Goal: Information Seeking & Learning: Learn about a topic

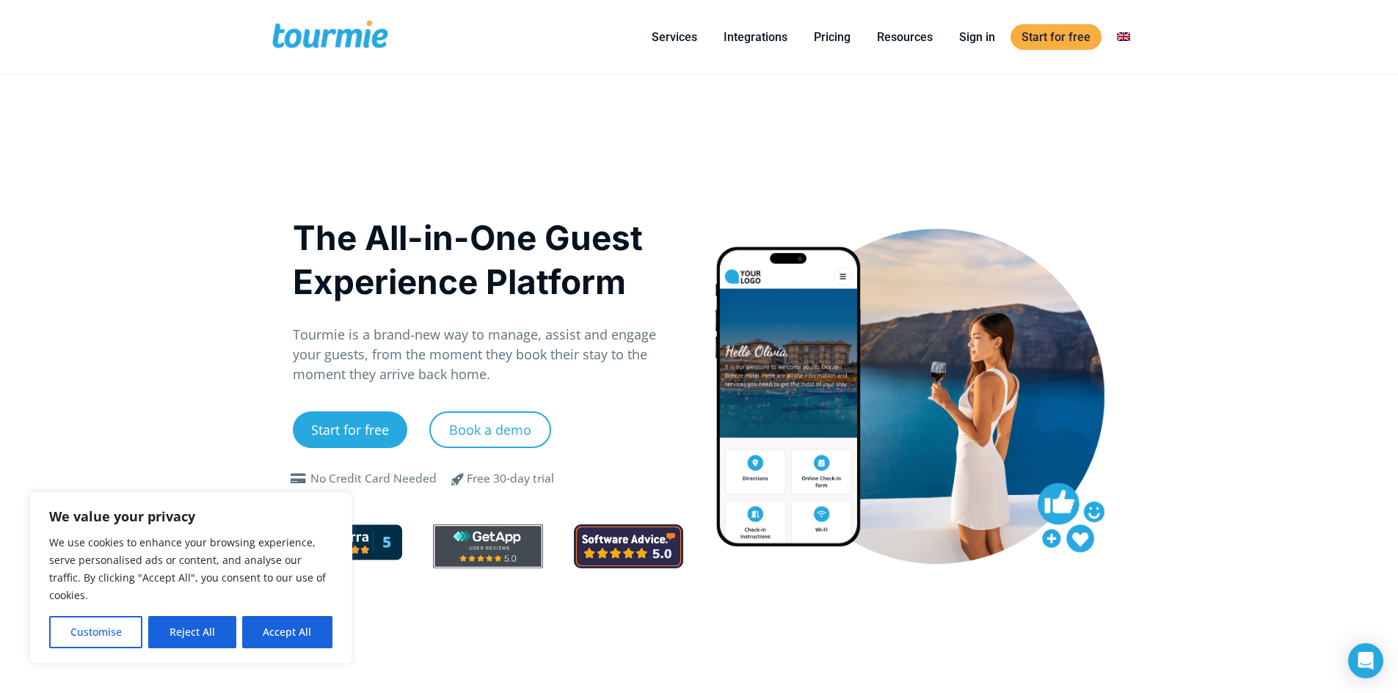
drag, startPoint x: 277, startPoint y: 626, endPoint x: 465, endPoint y: 450, distance: 258.0
click at [277, 626] on button "Accept All" at bounding box center [287, 632] width 90 height 32
checkbox input "true"
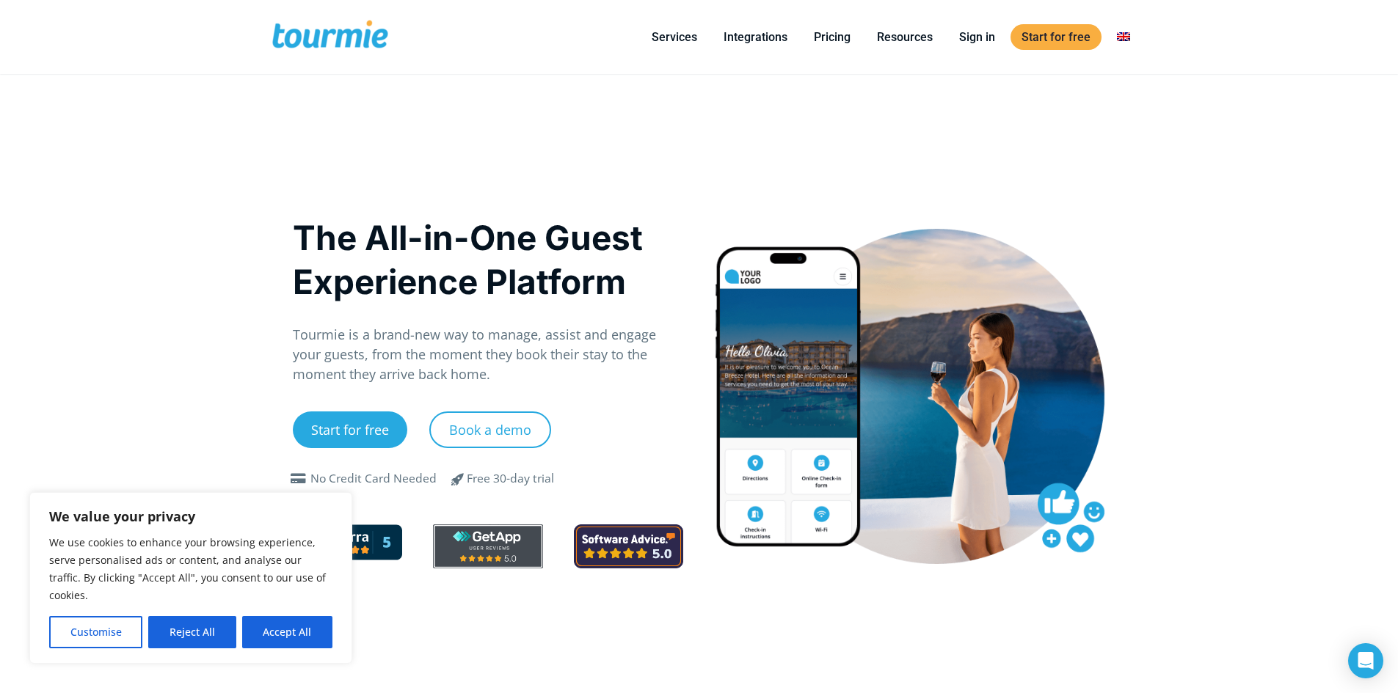
checkbox input "true"
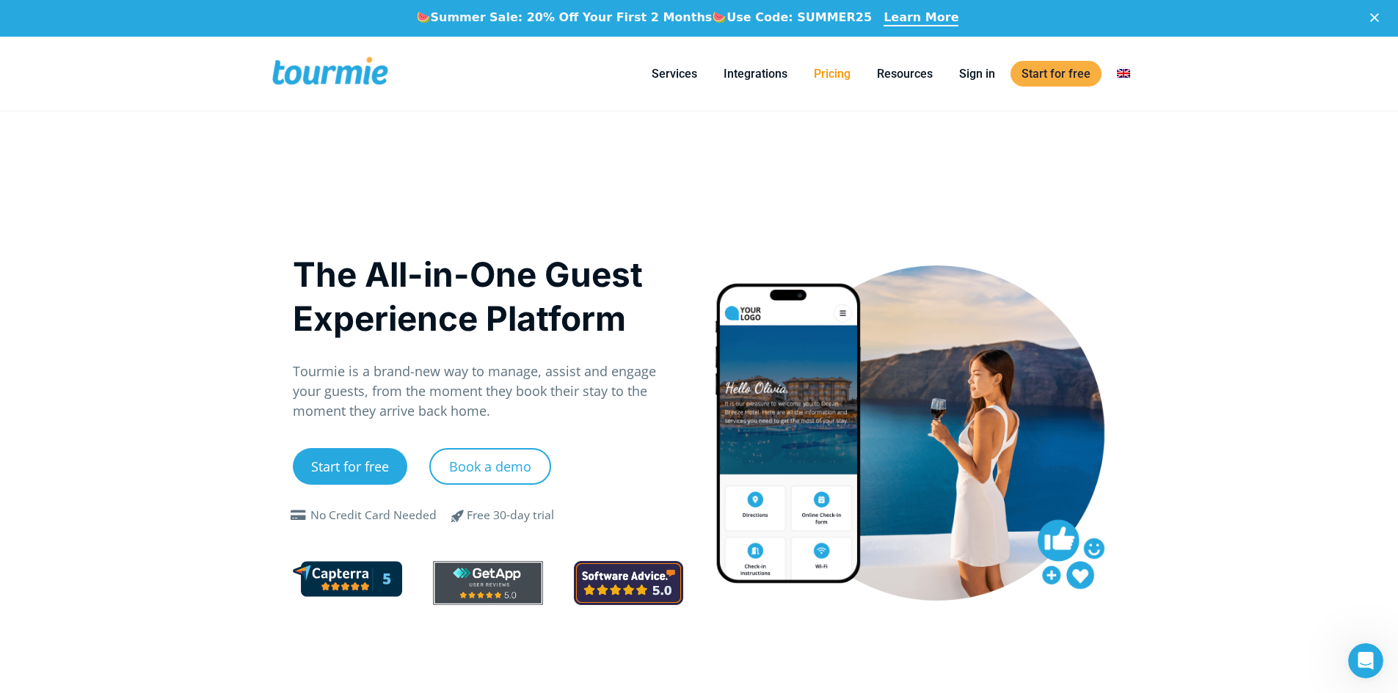
click at [841, 72] on link "Pricing" at bounding box center [832, 74] width 59 height 18
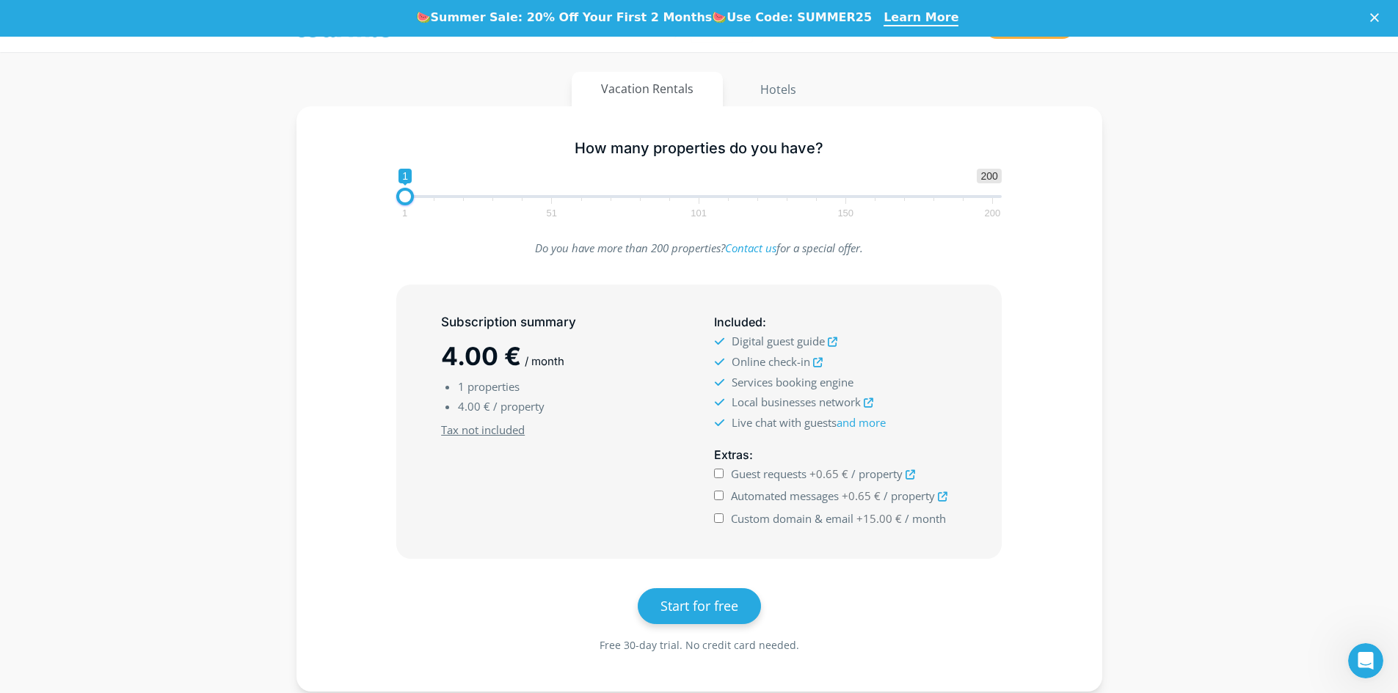
scroll to position [192, 0]
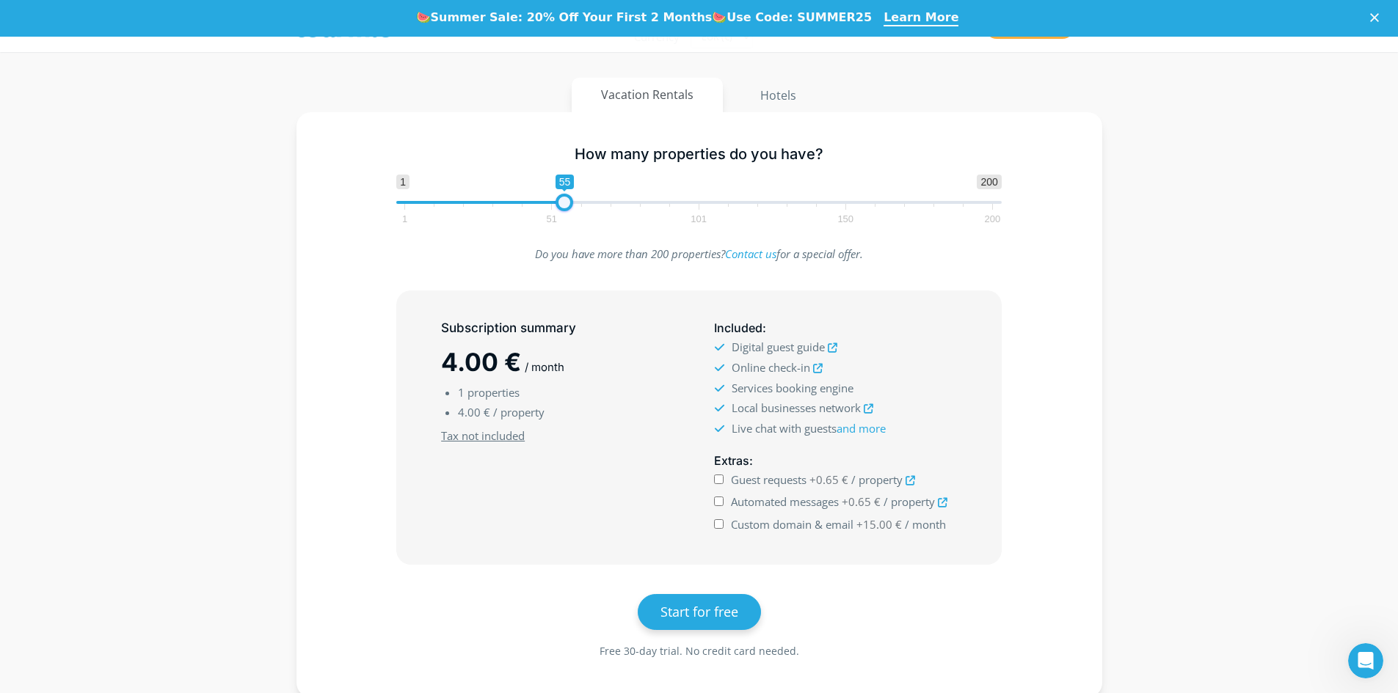
drag, startPoint x: 407, startPoint y: 201, endPoint x: 566, endPoint y: 216, distance: 159.1
click at [566, 216] on span "1 200 0 0 55 1 51 101 150 200" at bounding box center [698, 199] width 605 height 48
drag, startPoint x: 566, startPoint y: 202, endPoint x: 676, endPoint y: 203, distance: 110.8
click at [676, 203] on span at bounding box center [674, 203] width 18 height 18
drag, startPoint x: 672, startPoint y: 205, endPoint x: 821, endPoint y: 208, distance: 149.0
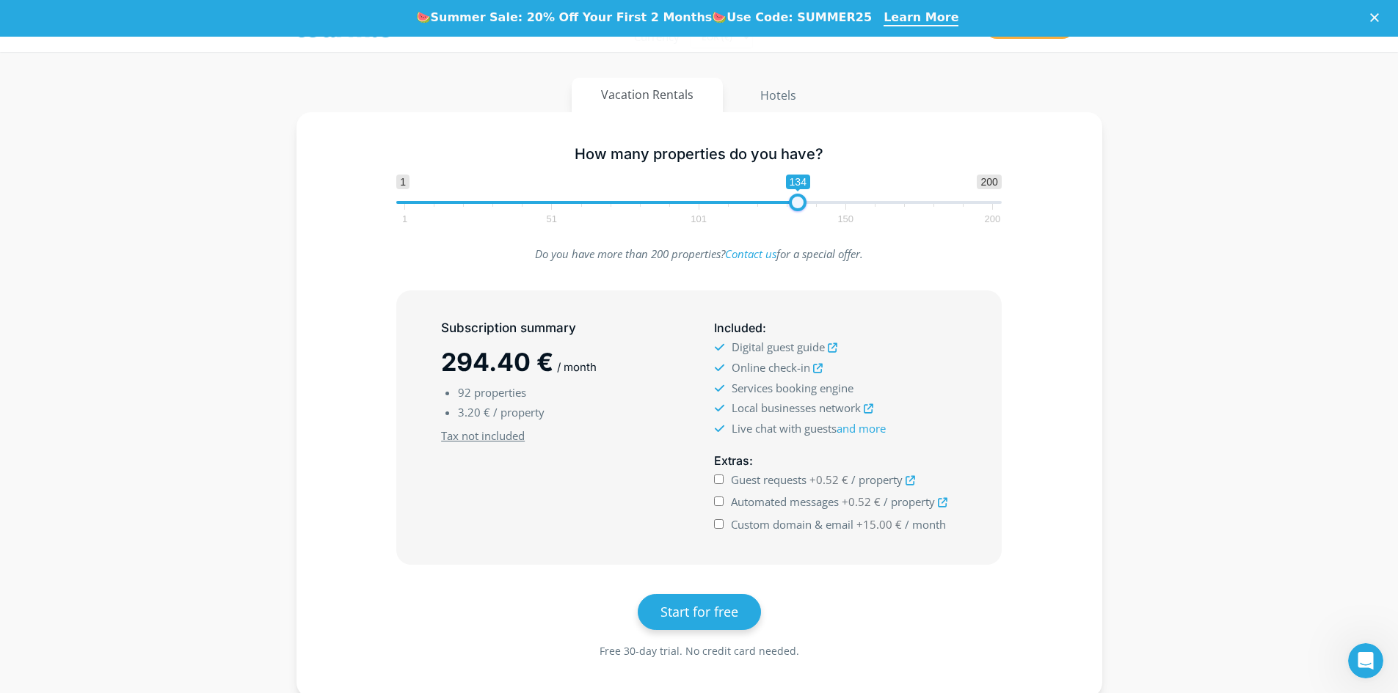
click at [795, 202] on span at bounding box center [798, 203] width 18 height 18
type input "1"
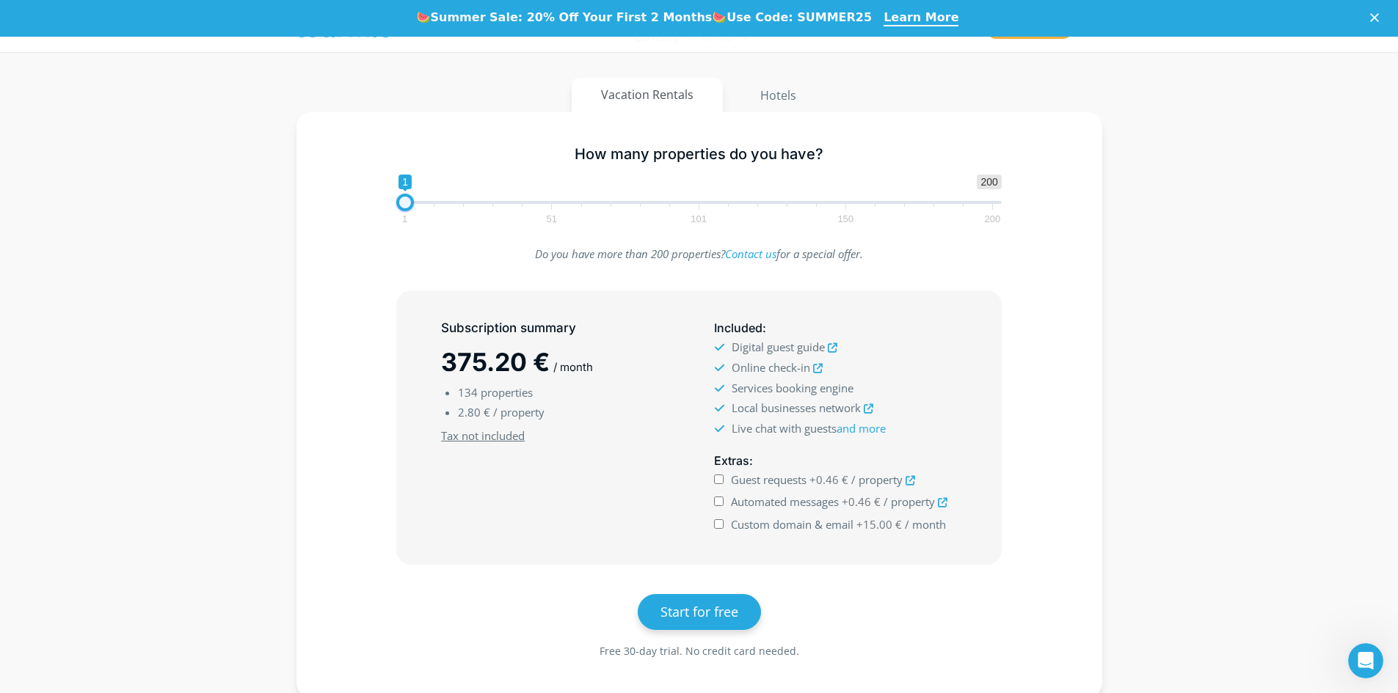
drag, startPoint x: 831, startPoint y: 200, endPoint x: 354, endPoint y: 222, distance: 477.4
click at [355, 222] on div "How many properties do you have? 1 200 0 0 1 1 51 101 150 200 1" at bounding box center [699, 181] width 763 height 95
drag, startPoint x: 778, startPoint y: 94, endPoint x: 755, endPoint y: 116, distance: 32.2
click at [778, 94] on button "Hotels" at bounding box center [778, 95] width 96 height 35
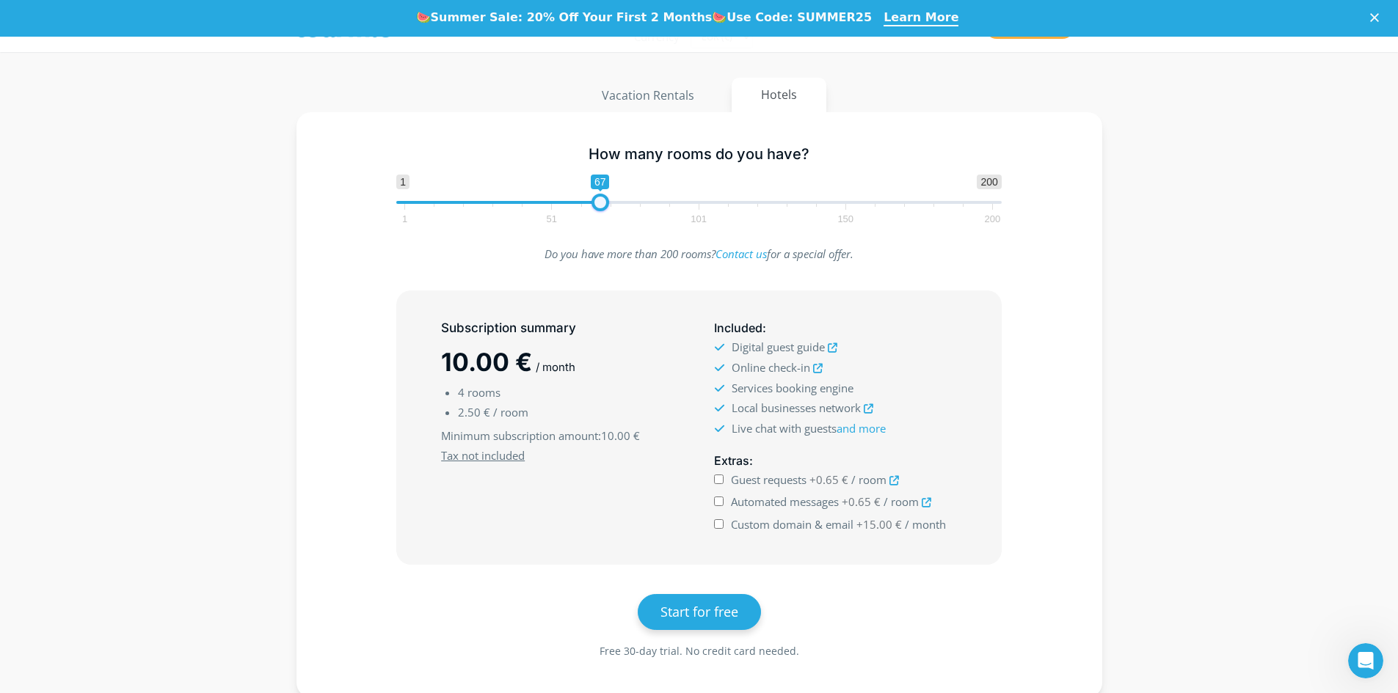
drag, startPoint x: 412, startPoint y: 206, endPoint x: 597, endPoint y: 199, distance: 185.0
click at [597, 199] on span at bounding box center [600, 203] width 18 height 18
drag, startPoint x: 597, startPoint y: 199, endPoint x: 759, endPoint y: 203, distance: 161.5
click at [759, 203] on span at bounding box center [762, 203] width 18 height 18
type input "1"
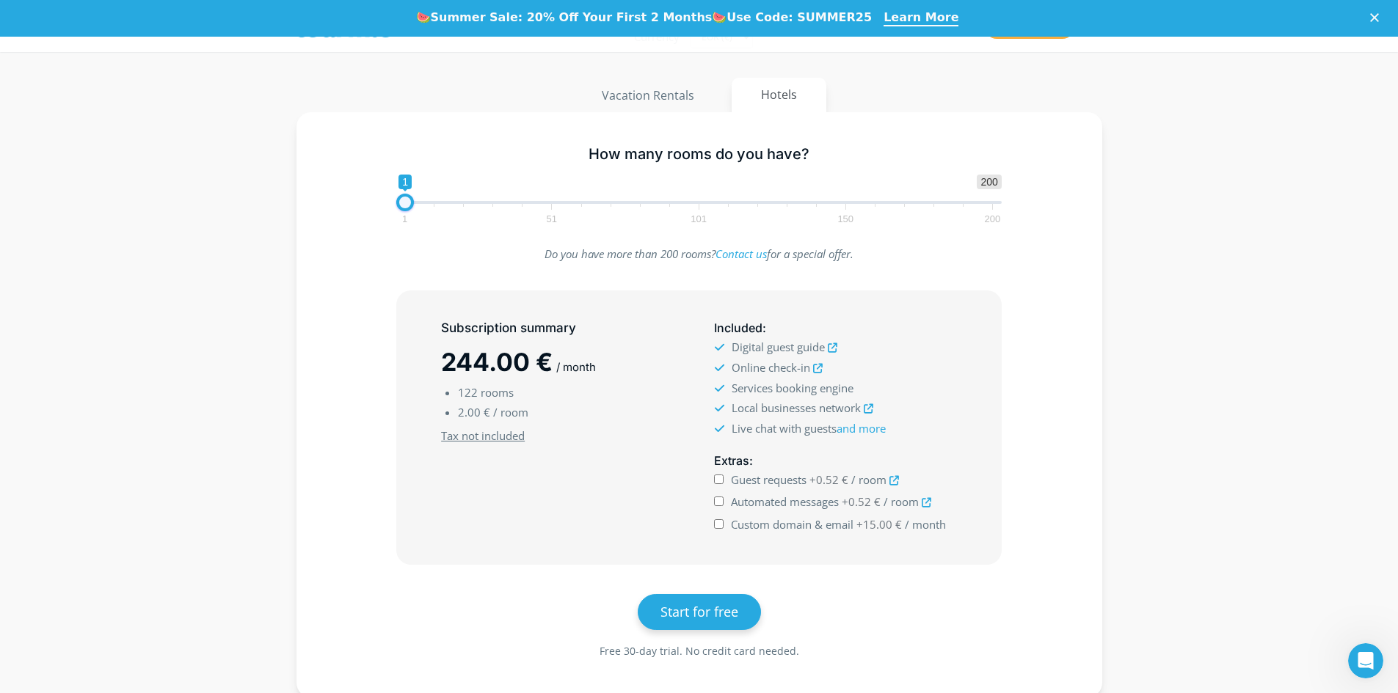
drag, startPoint x: 761, startPoint y: 202, endPoint x: 281, endPoint y: 218, distance: 480.0
click at [281, 218] on div "How many rooms do you have? 1 200 0 0 1 1 51 101 150 200 1 Do you have more tha…" at bounding box center [699, 404] width 836 height 585
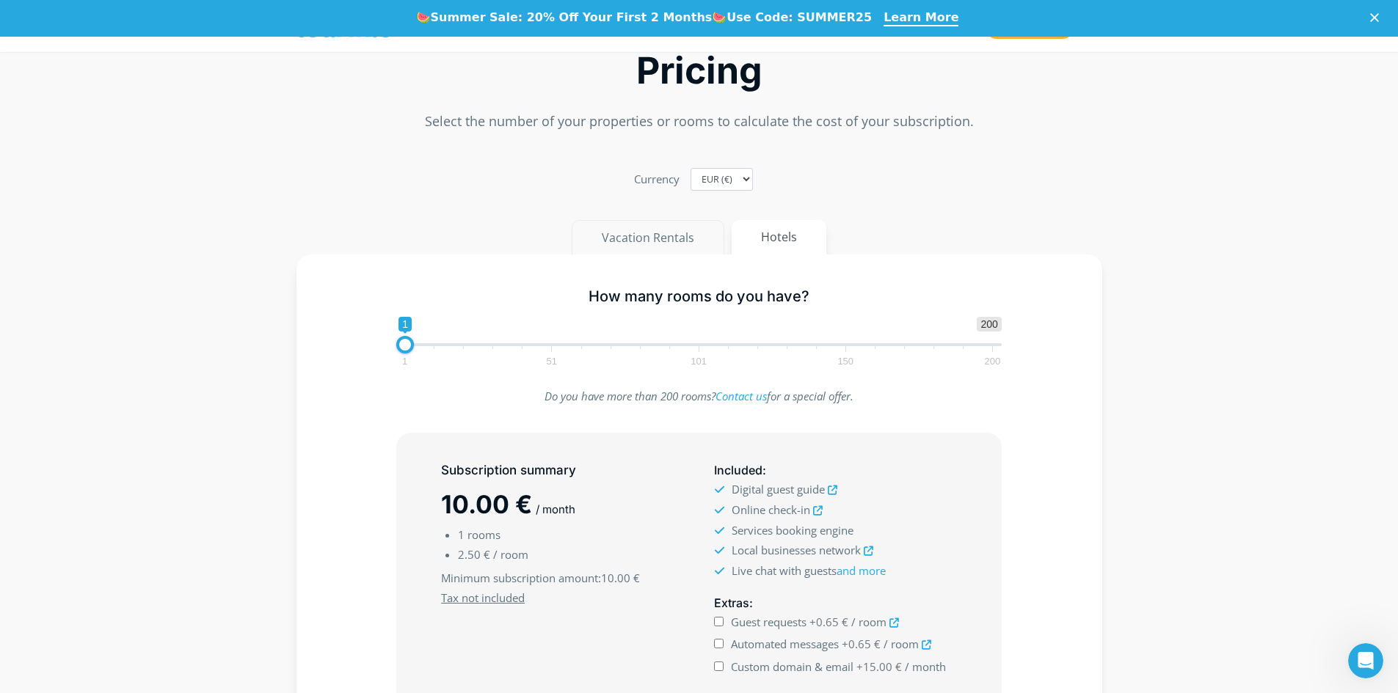
scroll to position [45, 0]
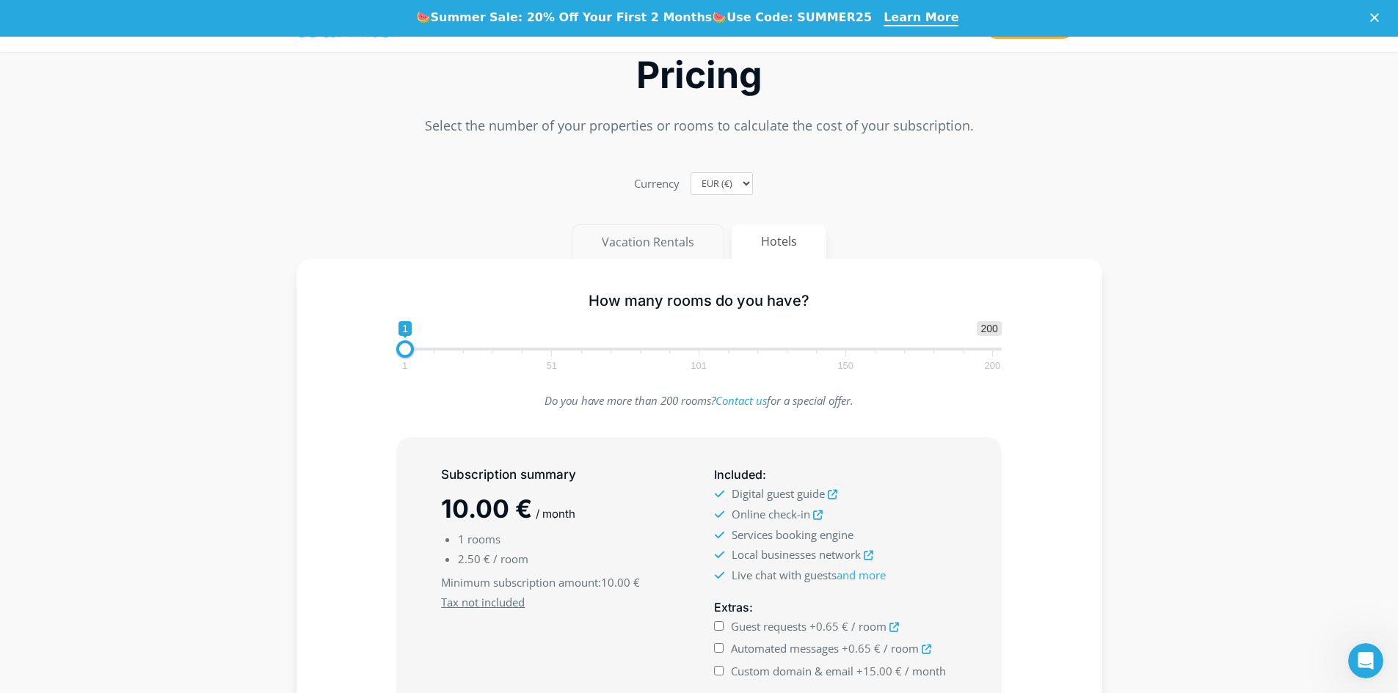
click at [661, 246] on button "Vacation Rentals" at bounding box center [647, 241] width 153 height 35
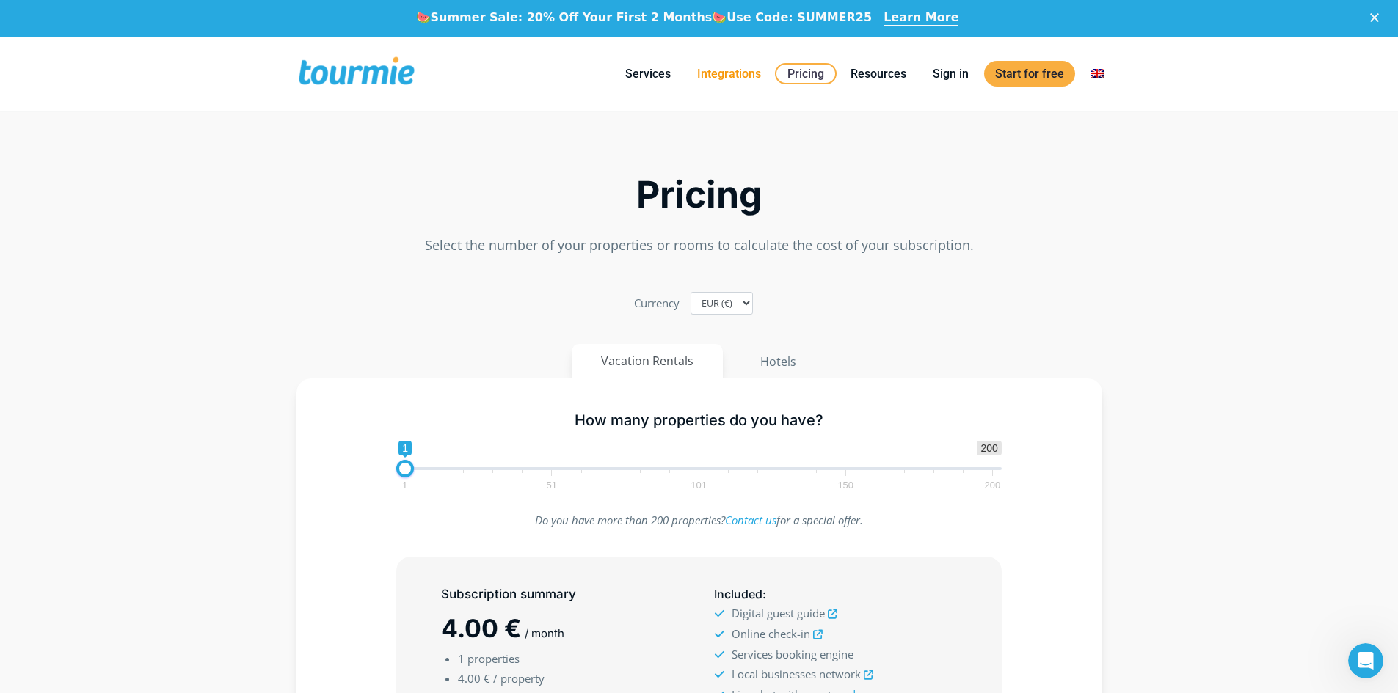
drag, startPoint x: 736, startPoint y: 78, endPoint x: 728, endPoint y: 82, distance: 8.9
click at [736, 78] on link "Integrations" at bounding box center [729, 74] width 86 height 18
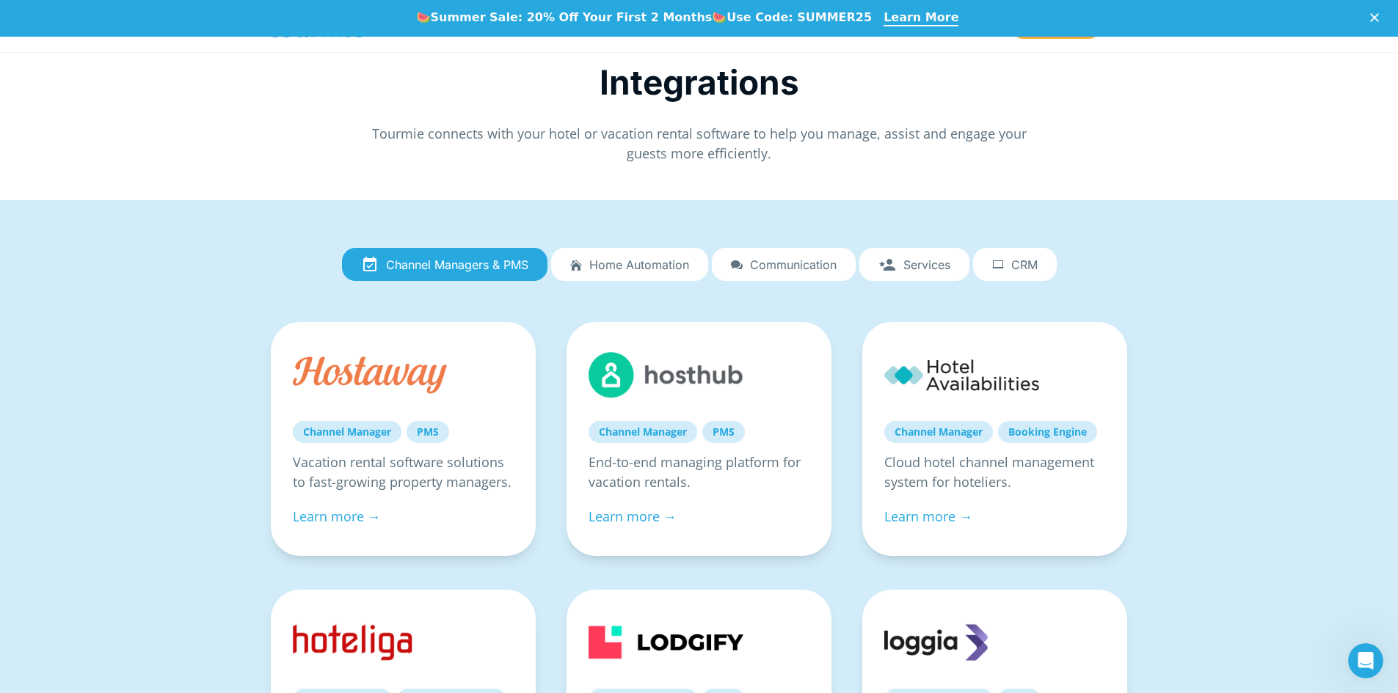
scroll to position [7, 0]
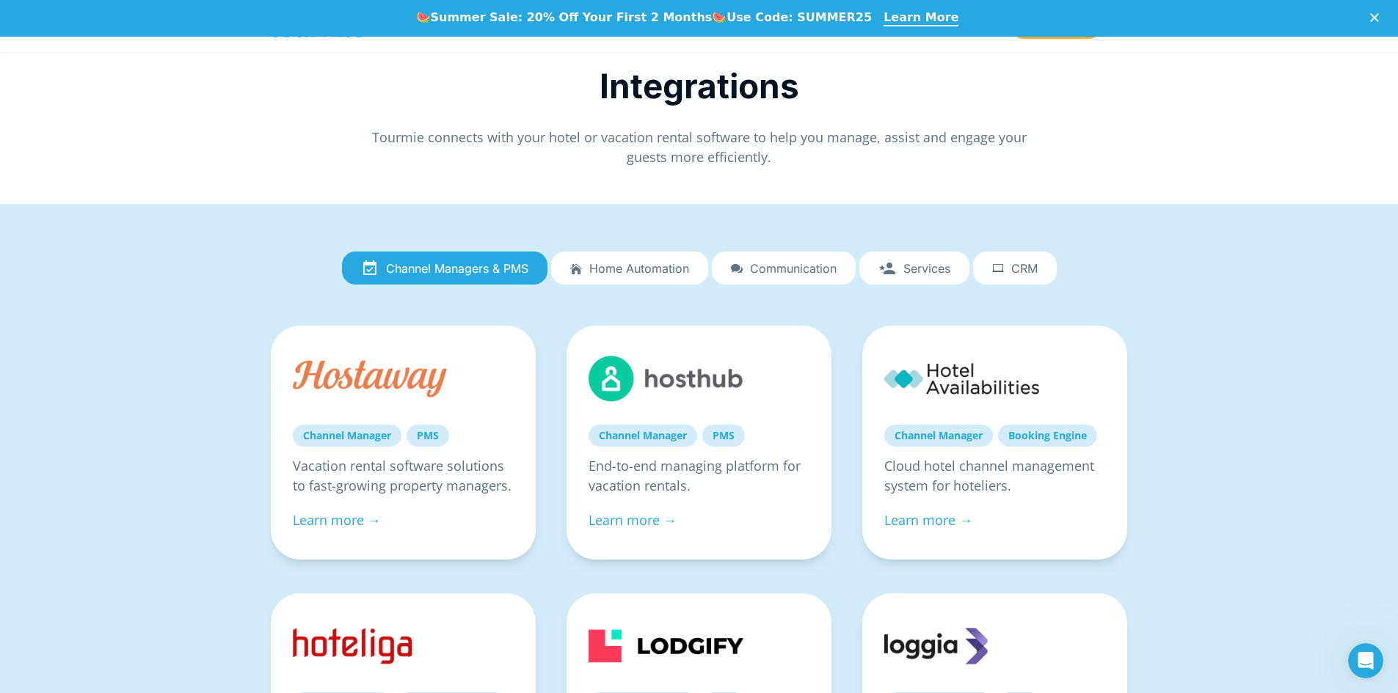
drag, startPoint x: 614, startPoint y: 280, endPoint x: 385, endPoint y: 286, distance: 229.0
click at [614, 280] on link "Home automation" at bounding box center [629, 269] width 157 height 34
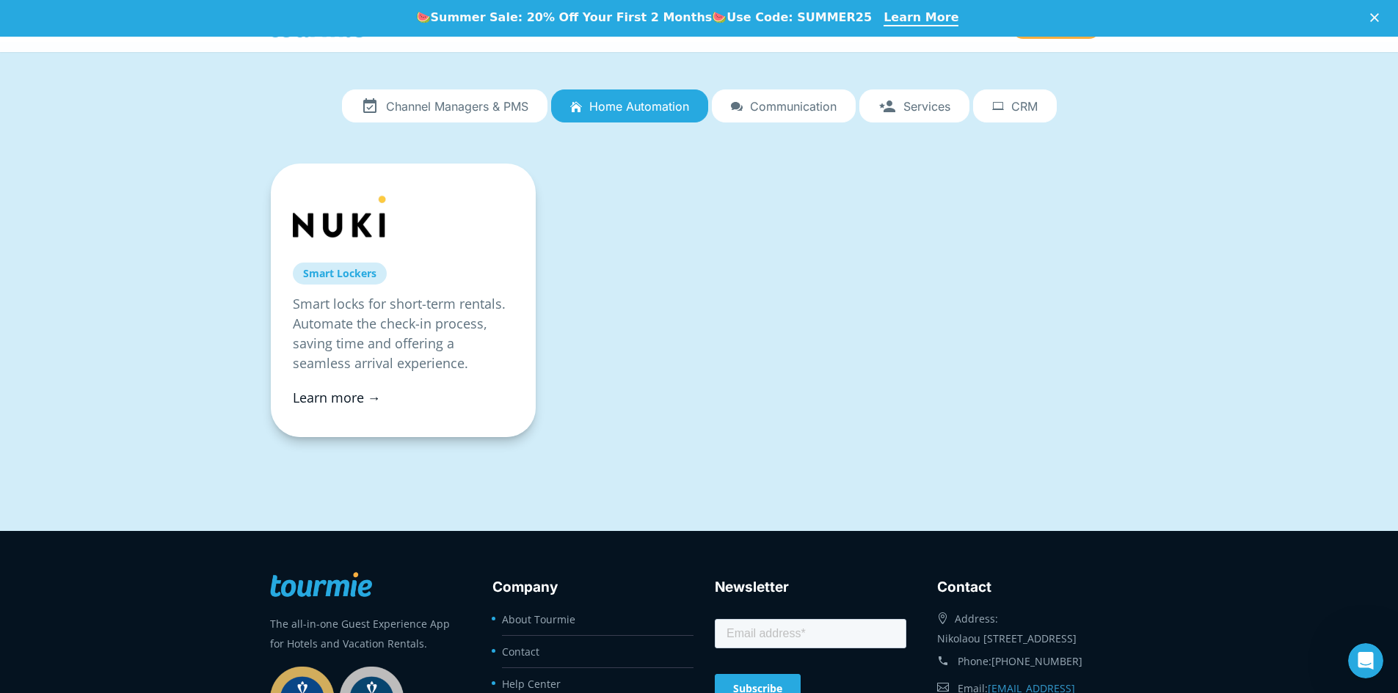
scroll to position [173, 0]
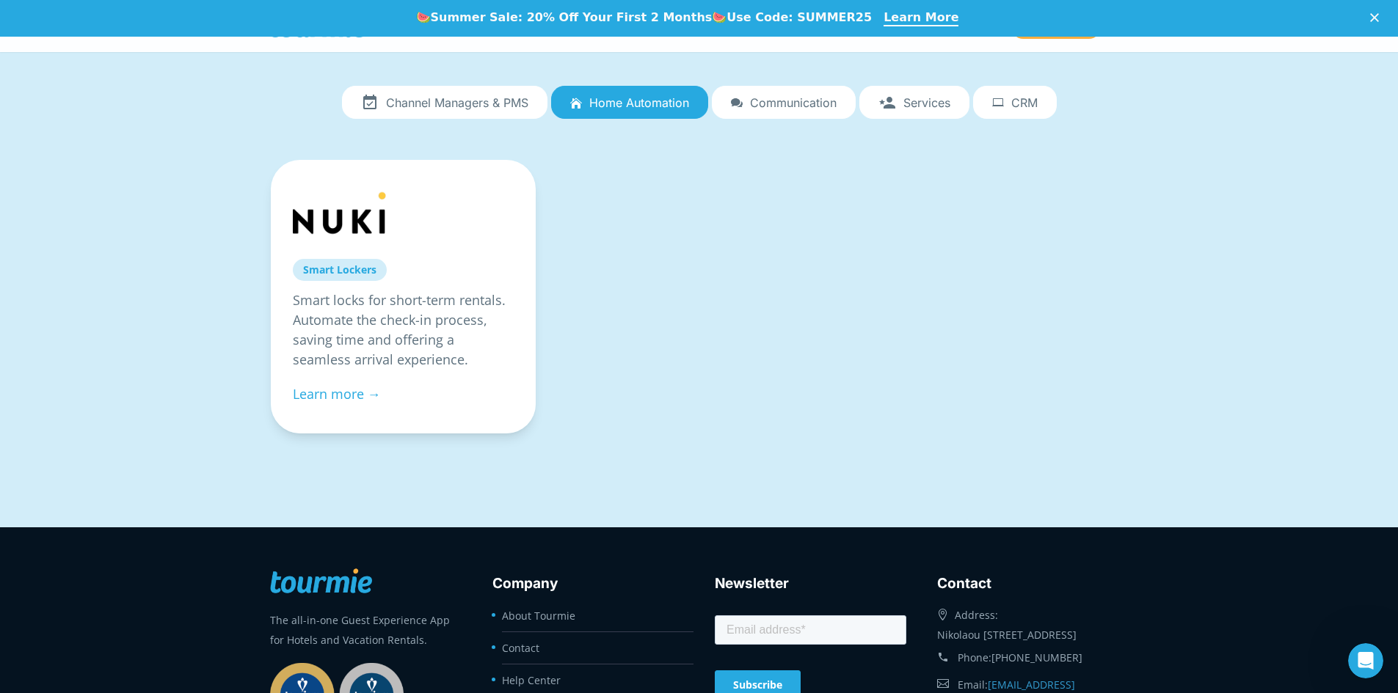
drag, startPoint x: 802, startPoint y: 92, endPoint x: 824, endPoint y: 116, distance: 32.2
click at [802, 92] on link "Communication" at bounding box center [784, 103] width 144 height 34
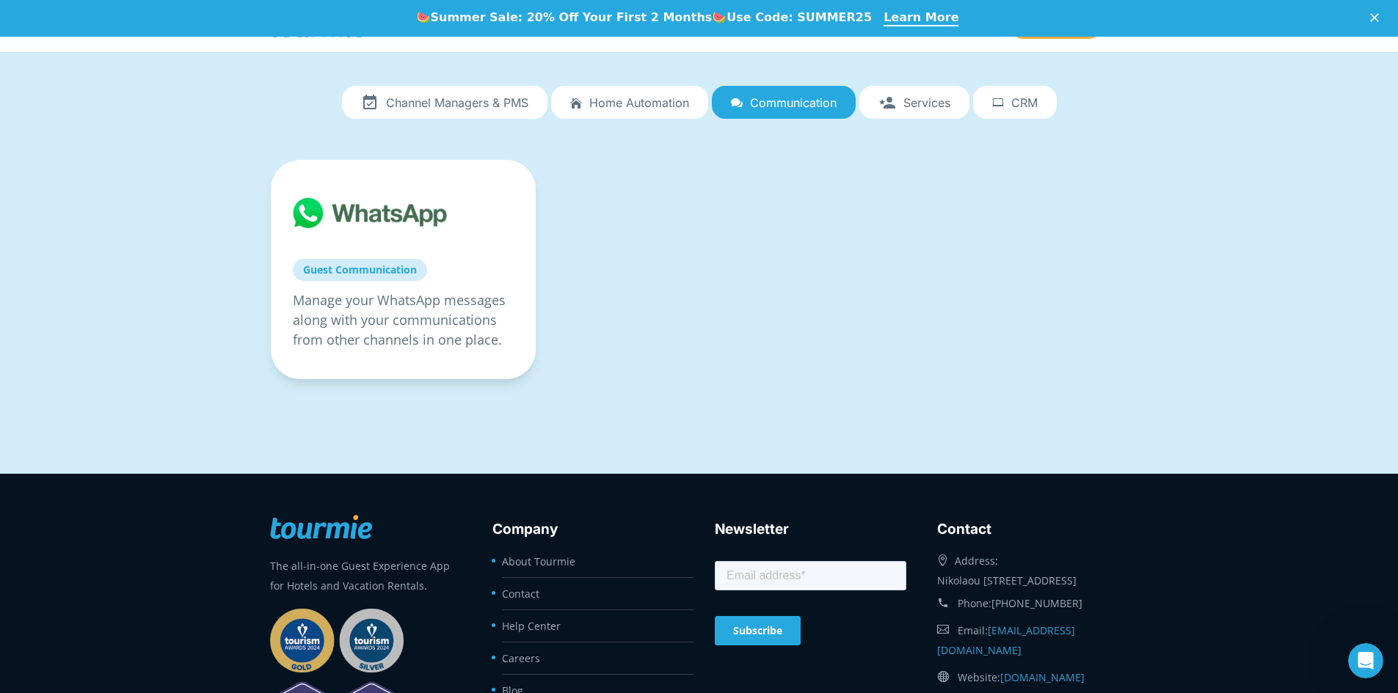
click at [935, 99] on span "Services" at bounding box center [926, 102] width 47 height 13
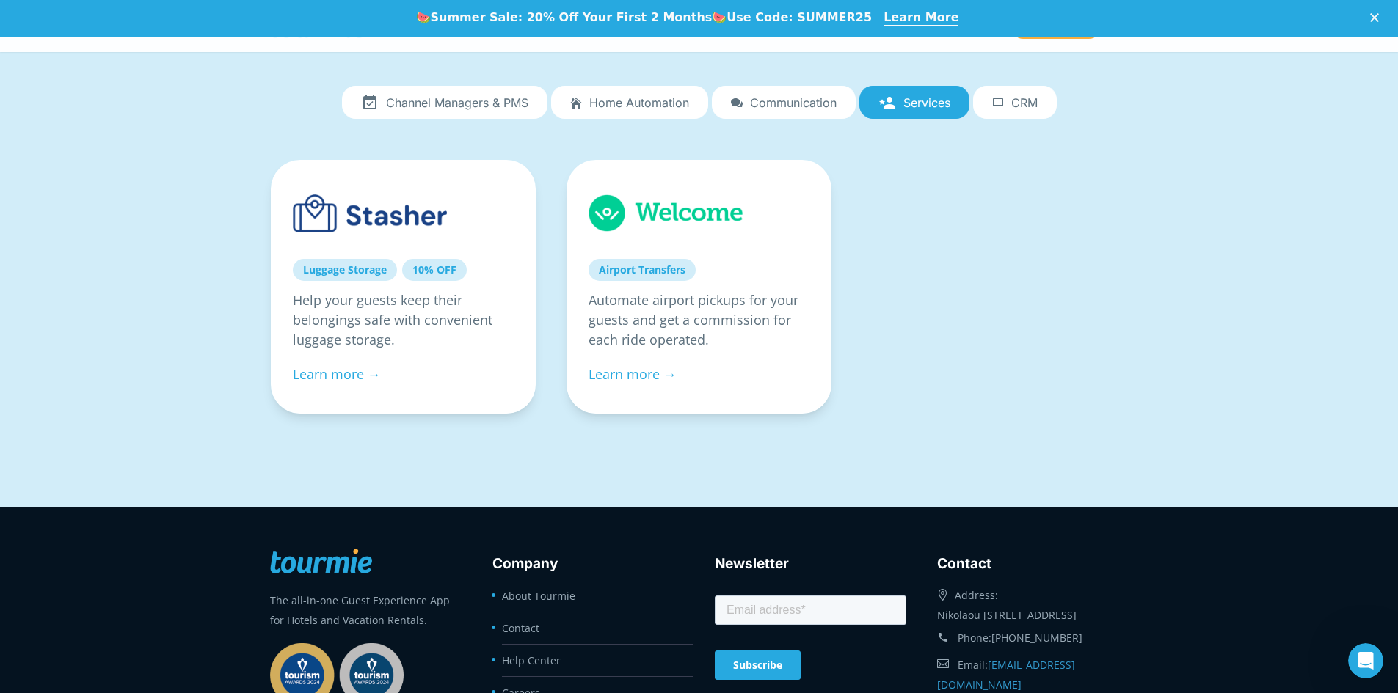
click at [1039, 106] on link "CRM" at bounding box center [1015, 103] width 84 height 34
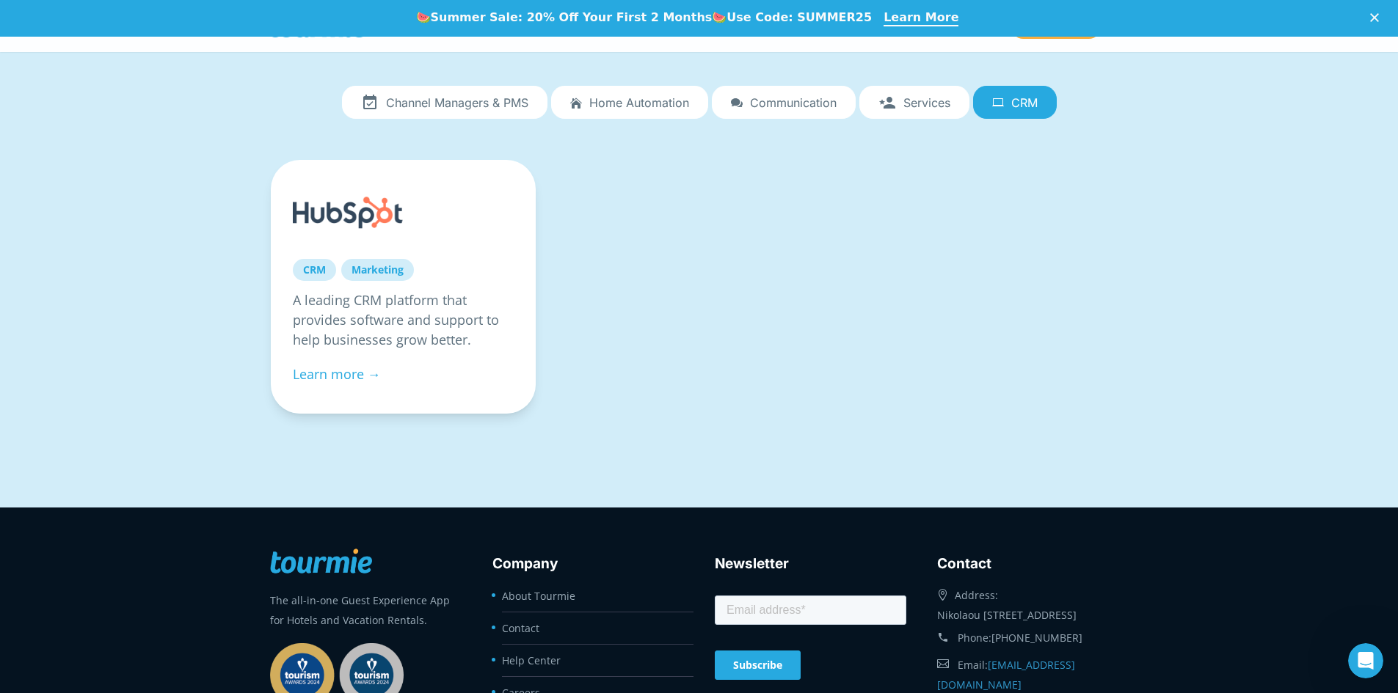
drag, startPoint x: 172, startPoint y: 155, endPoint x: 162, endPoint y: 39, distance: 116.4
drag, startPoint x: 162, startPoint y: 39, endPoint x: 37, endPoint y: 56, distance: 126.7
drag, startPoint x: 37, startPoint y: 56, endPoint x: 25, endPoint y: 59, distance: 12.1
click at [25, 59] on div "Channel Managers & PMS Home automation Communication Services CRM Channel Manag…" at bounding box center [699, 273] width 1398 height 470
drag, startPoint x: 1168, startPoint y: 64, endPoint x: 11, endPoint y: 64, distance: 1156.9
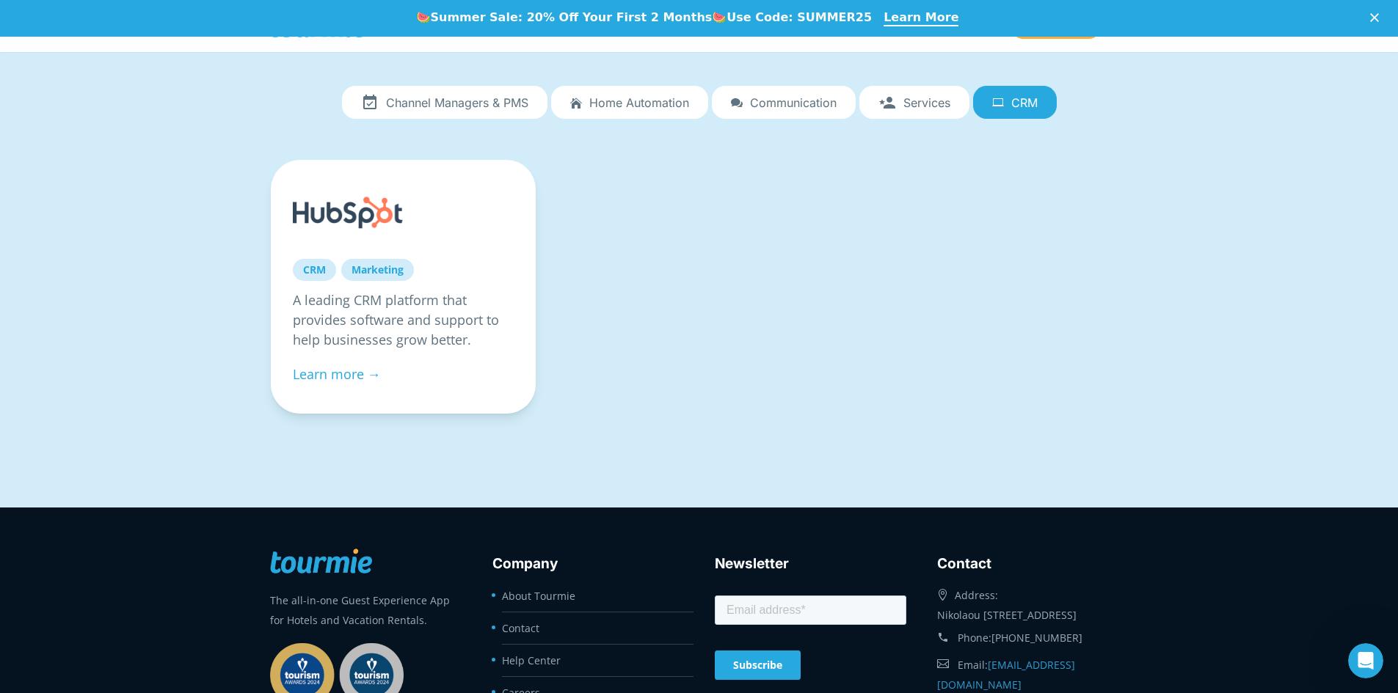
click at [12, 43] on div "Primary Menu Close Services For Hotels Online Check-in Digital Guest Directory …" at bounding box center [699, 26] width 1398 height 52
drag, startPoint x: 10, startPoint y: 78, endPoint x: 21, endPoint y: 46, distance: 33.7
click at [16, 46] on div "Primary Menu Close Services For Hotels Online Check-in Digital Guest Directory …" at bounding box center [699, 26] width 1398 height 52
drag, startPoint x: 20, startPoint y: 144, endPoint x: 14, endPoint y: 126, distance: 18.6
drag, startPoint x: 14, startPoint y: 126, endPoint x: 15, endPoint y: 92, distance: 34.5
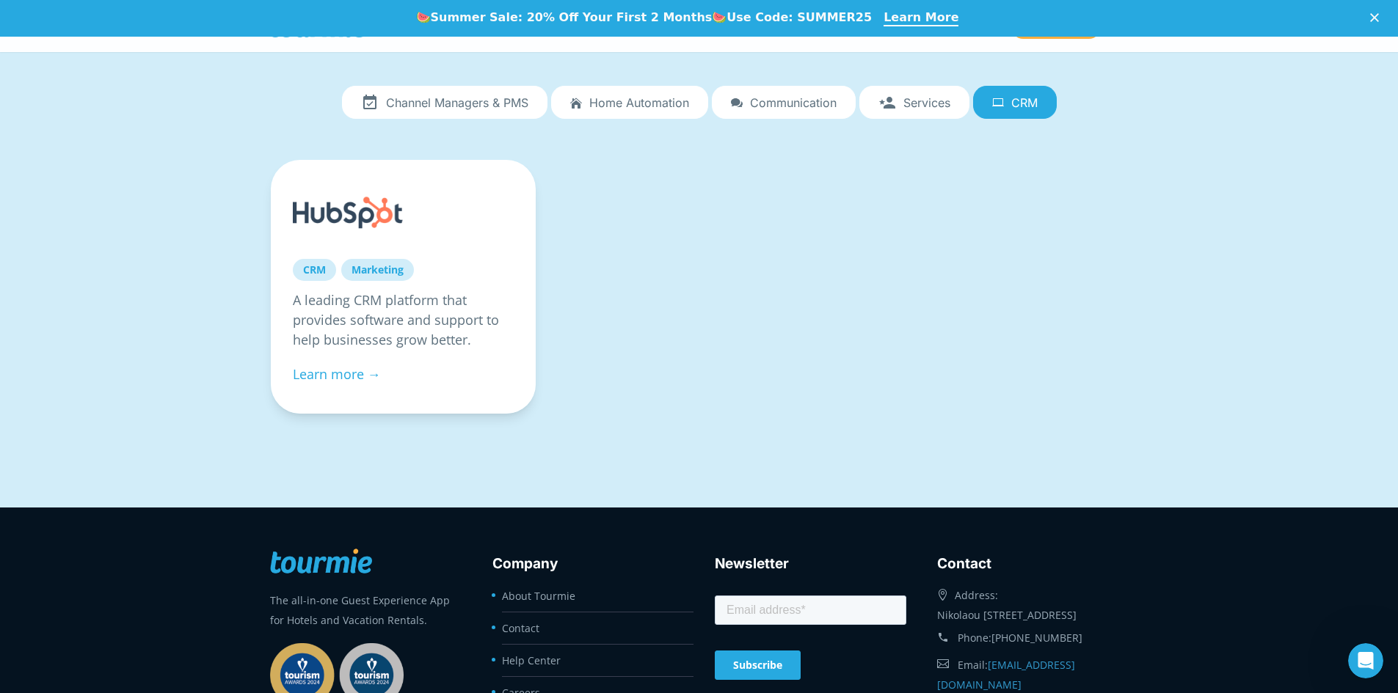
drag, startPoint x: 15, startPoint y: 92, endPoint x: 21, endPoint y: 63, distance: 29.1
drag, startPoint x: 21, startPoint y: 63, endPoint x: 21, endPoint y: 48, distance: 15.4
click at [15, 43] on div "Primary Menu Close Services For Hotels Online Check-in Digital Guest Directory …" at bounding box center [699, 26] width 1398 height 52
drag, startPoint x: 195, startPoint y: 56, endPoint x: 121, endPoint y: 41, distance: 75.5
drag, startPoint x: 121, startPoint y: 41, endPoint x: 84, endPoint y: 18, distance: 43.2
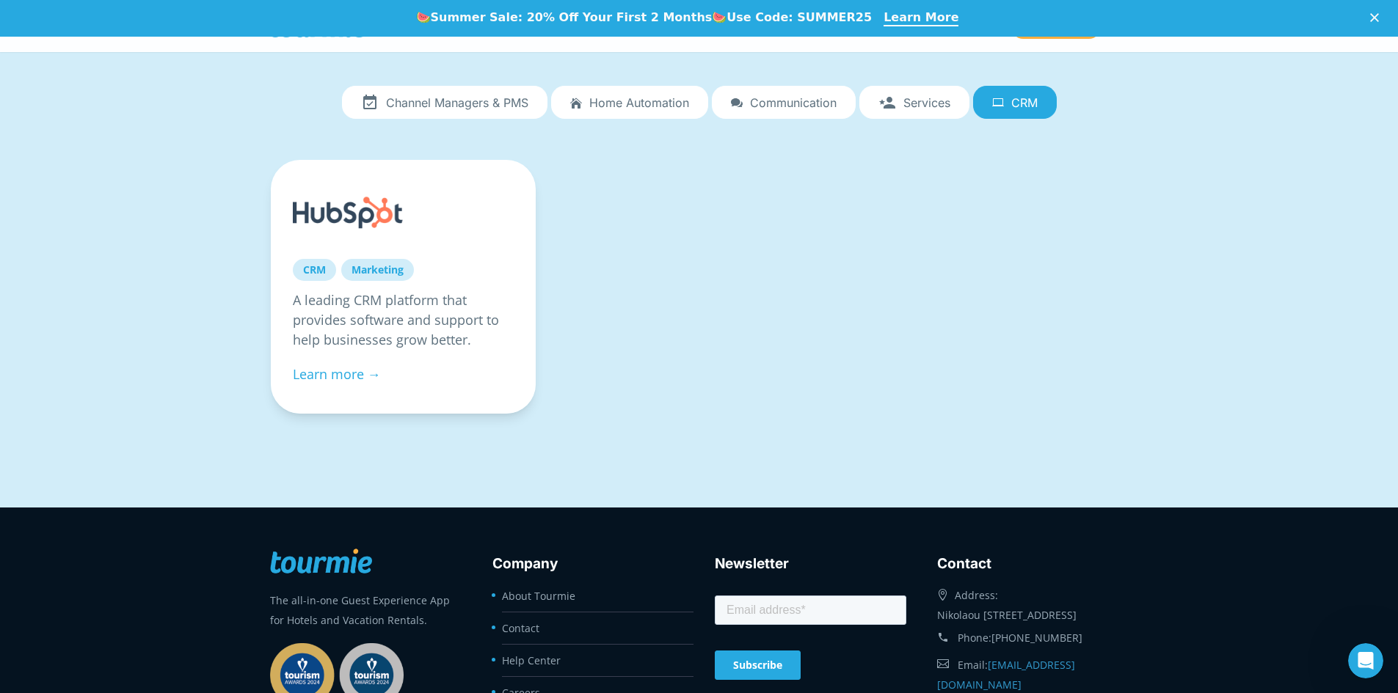
drag, startPoint x: 84, startPoint y: 18, endPoint x: 60, endPoint y: 17, distance: 24.3
drag, startPoint x: 60, startPoint y: 17, endPoint x: 41, endPoint y: 14, distance: 19.3
click at [41, 14] on div "🍉 Summer Sale: 20% Off Your First 2 Months 🍉 Use Code: SUMMER25 Learn More" at bounding box center [699, 18] width 1398 height 25
drag, startPoint x: 85, startPoint y: 4, endPoint x: 66, endPoint y: 10, distance: 20.0
click at [62, 10] on div "🍉 Summer Sale: 20% Off Your First 2 Months 🍉 Use Code: SUMMER25 Learn More" at bounding box center [699, 18] width 1398 height 25
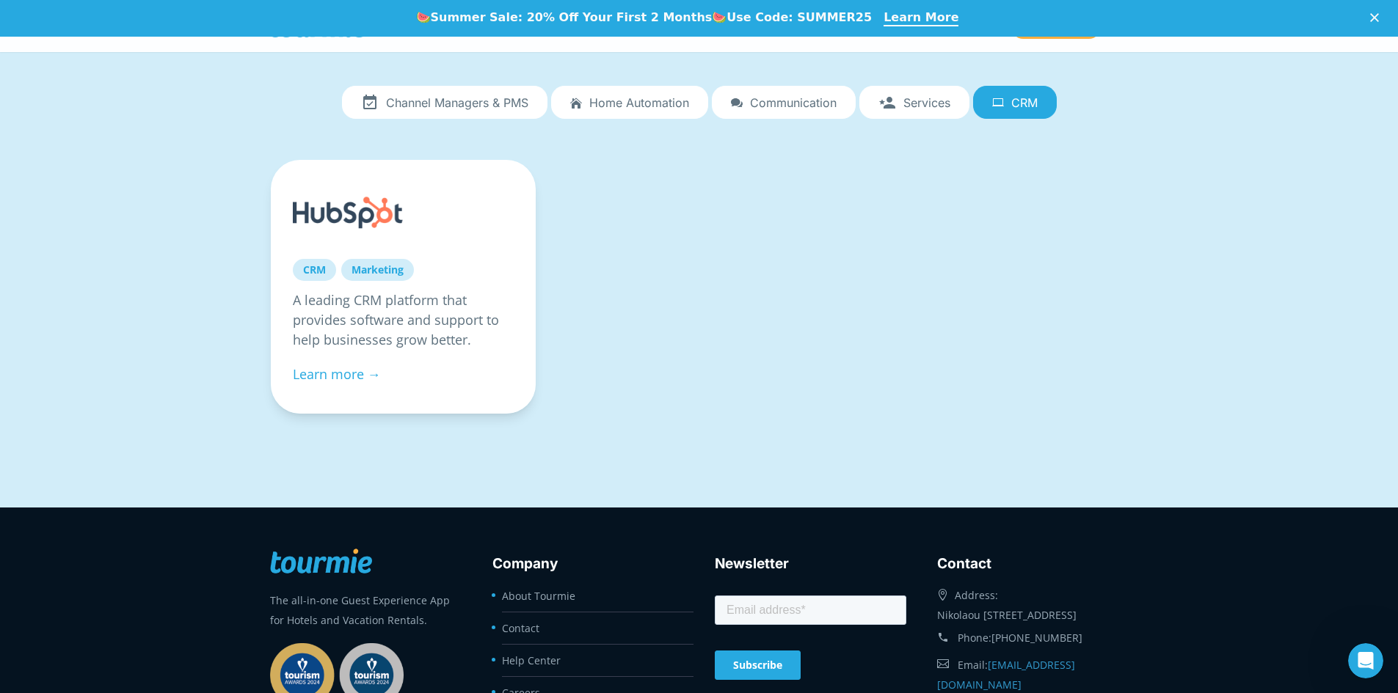
click at [109, 72] on div "Channel Managers & PMS Home automation Communication Services CRM Channel Manag…" at bounding box center [699, 273] width 1398 height 470
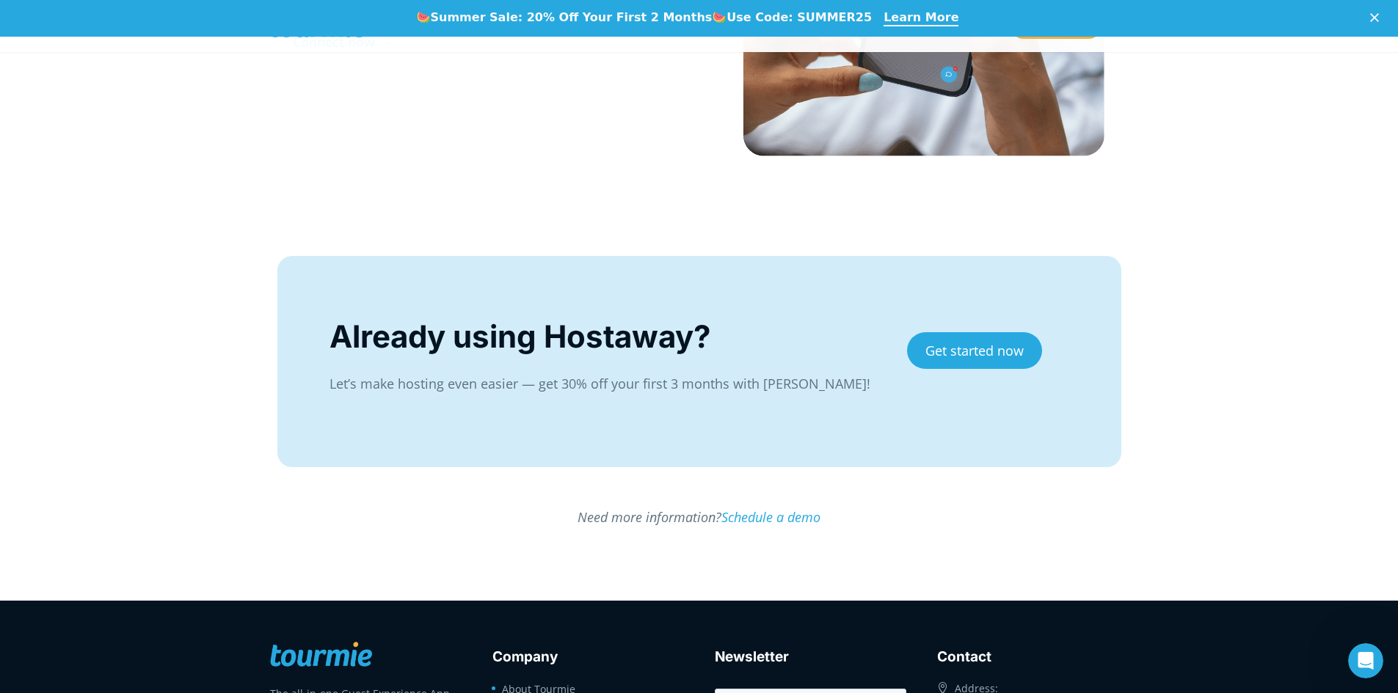
scroll to position [2618, 0]
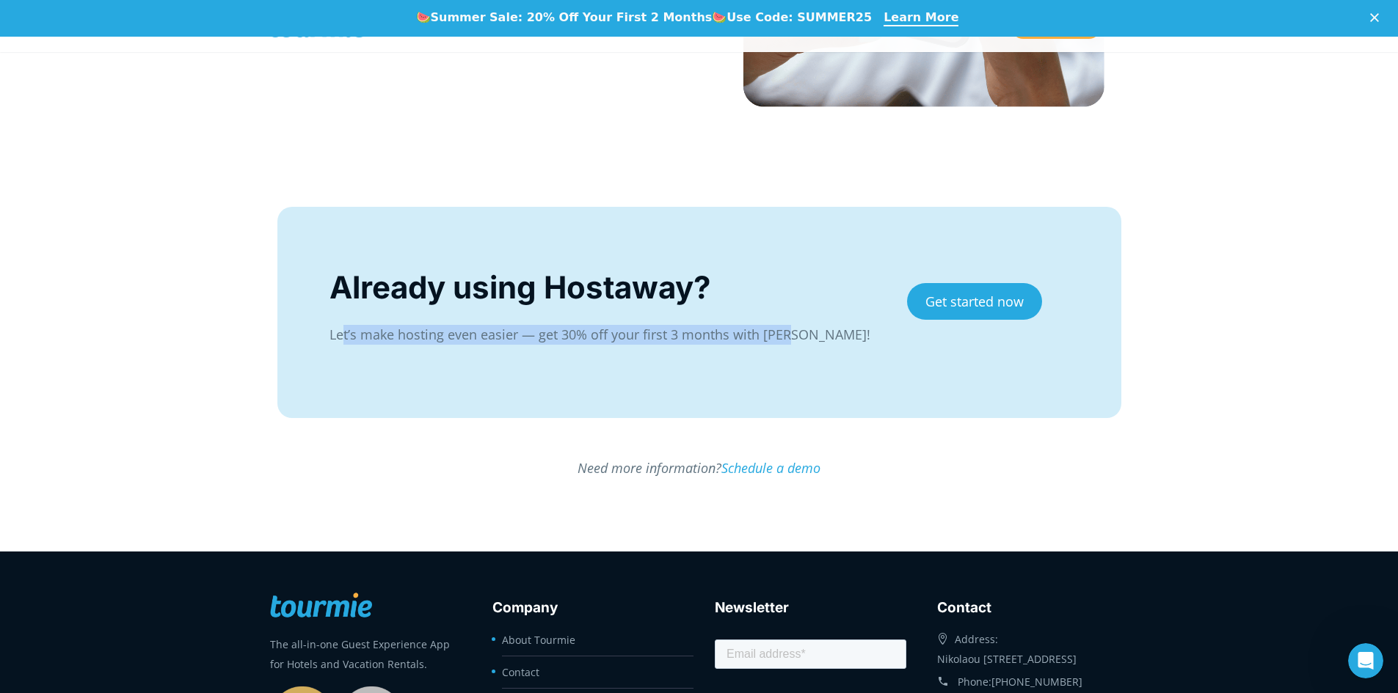
drag, startPoint x: 343, startPoint y: 334, endPoint x: 788, endPoint y: 337, distance: 444.6
click at [788, 337] on p "Let’s make hosting even easier — get 30% off your first 3 months with Tourmie!" at bounding box center [602, 335] width 547 height 20
click at [554, 341] on p "Let’s make hosting even easier — get 30% off your first 3 months with Tourmie!" at bounding box center [602, 335] width 547 height 20
click at [619, 291] on div "Already using Hostaway?" at bounding box center [602, 288] width 547 height 44
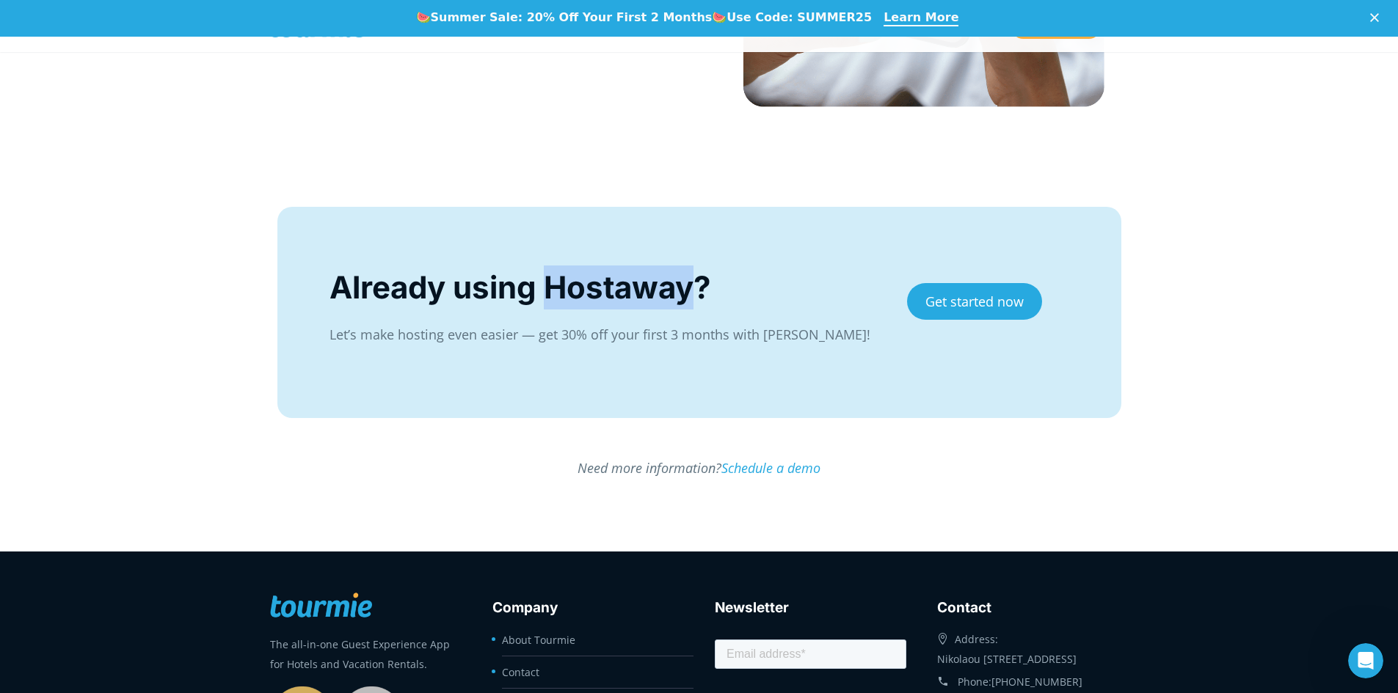
click at [619, 291] on div "Already using Hostaway?" at bounding box center [602, 288] width 547 height 44
click at [629, 329] on p "Let’s make hosting even easier — get 30% off your first 3 months with Tourmie!" at bounding box center [602, 335] width 547 height 20
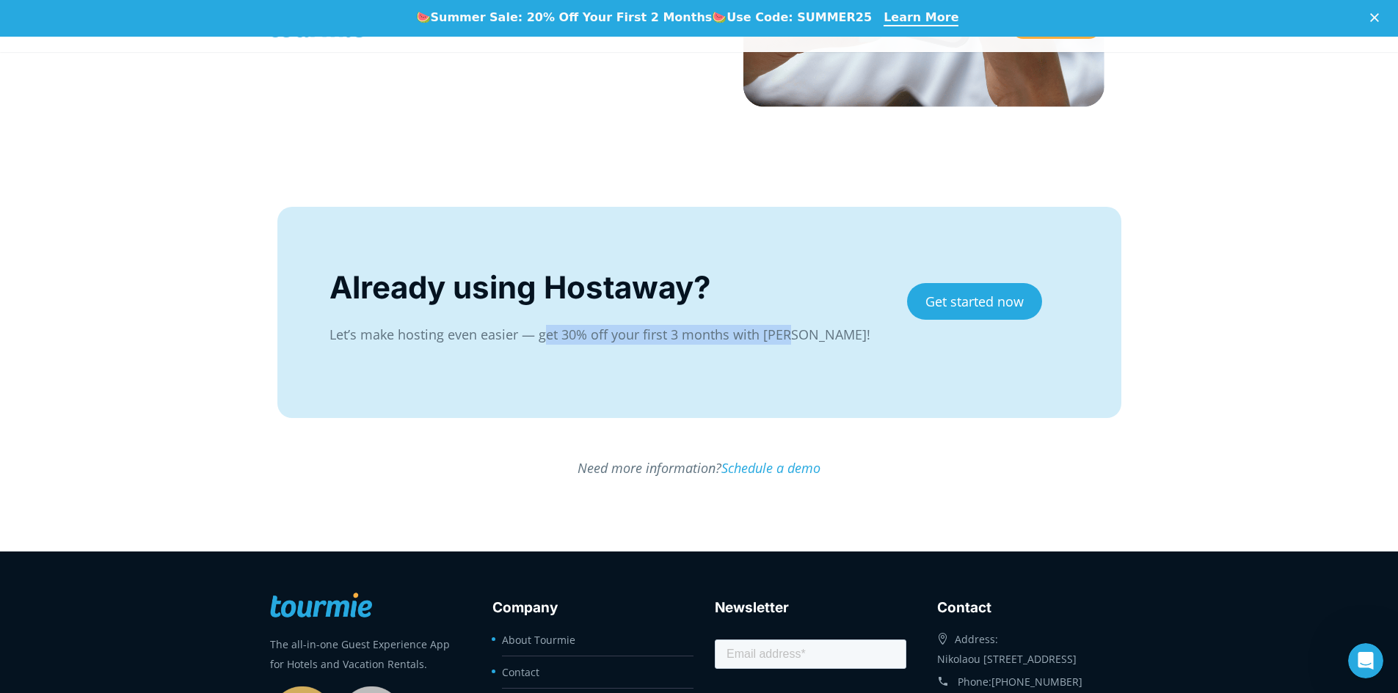
drag, startPoint x: 545, startPoint y: 338, endPoint x: 791, endPoint y: 326, distance: 246.0
click at [791, 326] on p "Let’s make hosting even easier — get 30% off your first 3 months with Tourmie!" at bounding box center [602, 335] width 547 height 20
click at [785, 370] on div "Already using Hostaway? Let’s make hosting even easier — get 30% off your first…" at bounding box center [699, 312] width 844 height 211
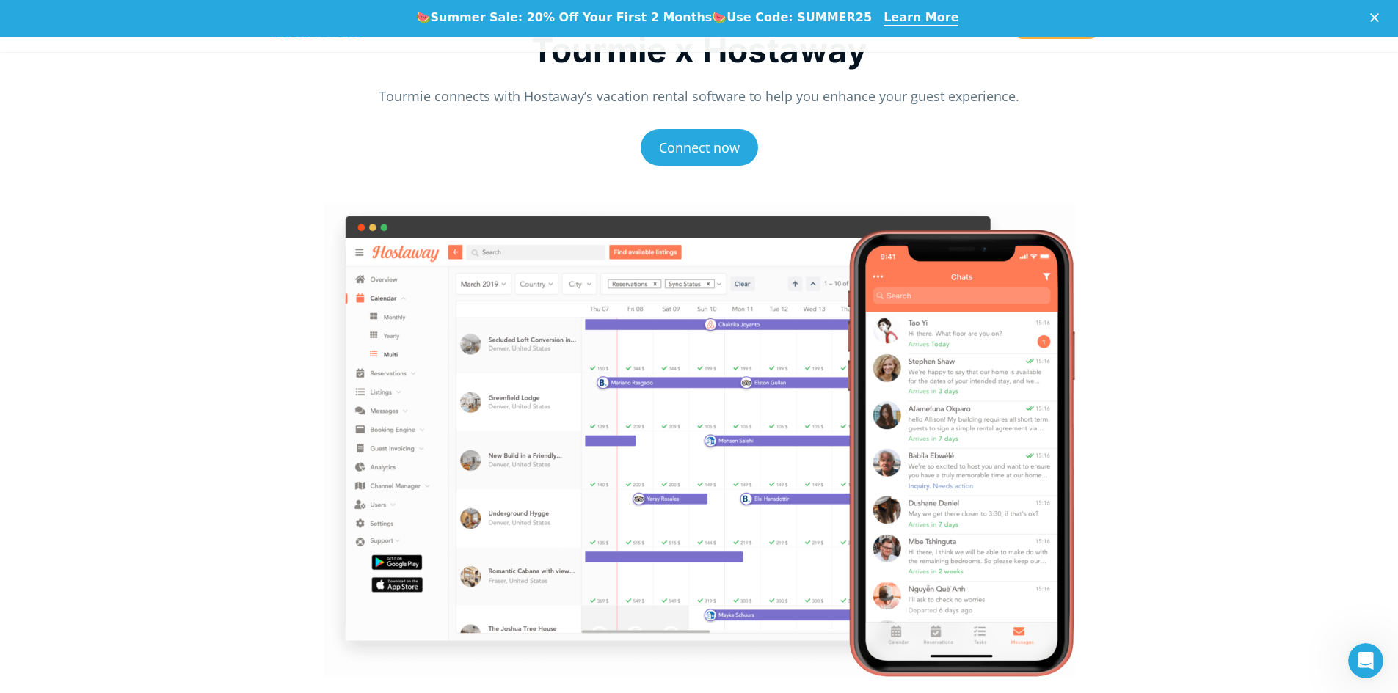
scroll to position [0, 0]
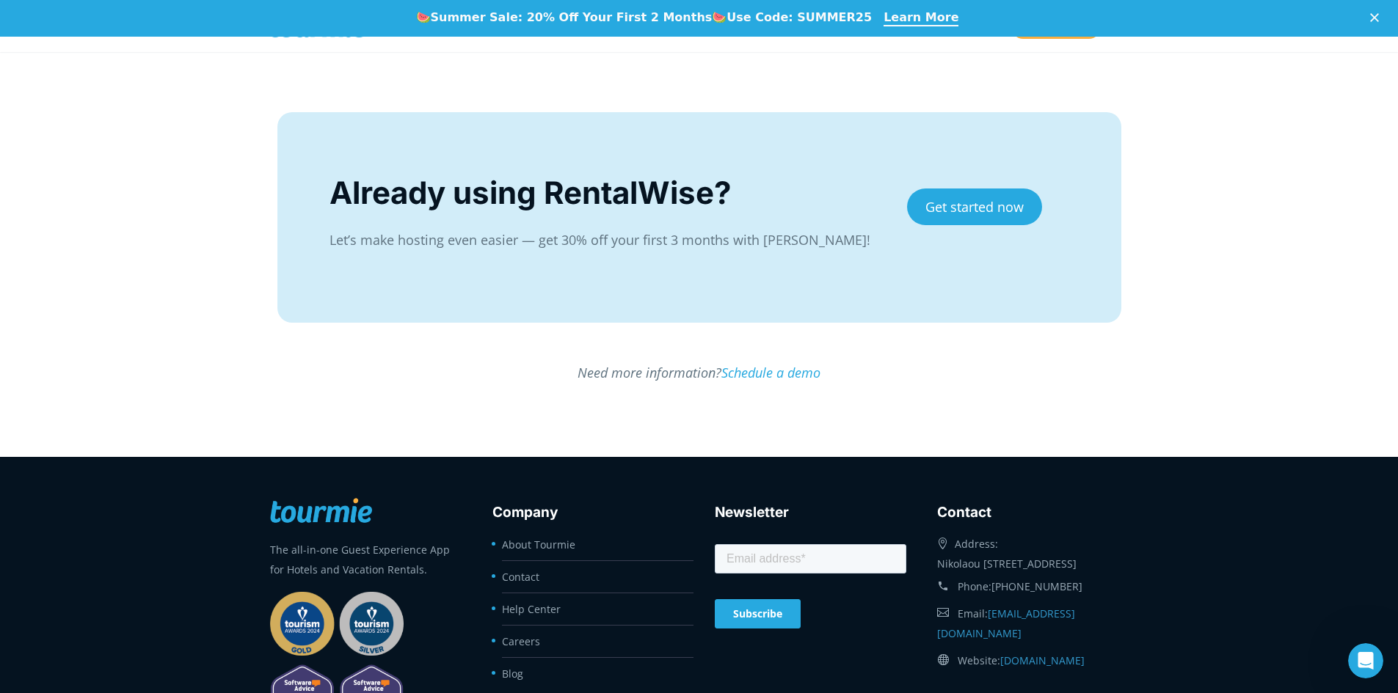
scroll to position [2654, 0]
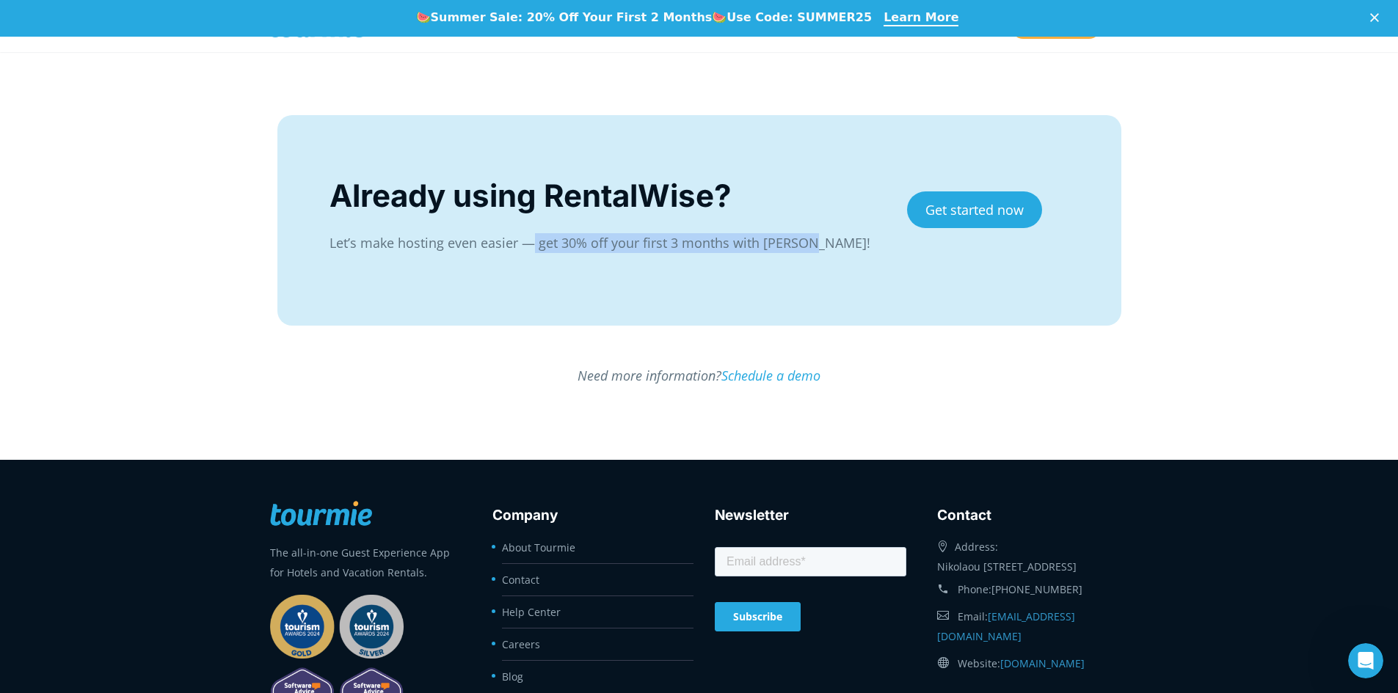
drag, startPoint x: 533, startPoint y: 244, endPoint x: 810, endPoint y: 239, distance: 276.6
click at [810, 239] on p "Let’s make hosting even easier — get 30% off your first 3 months with [PERSON_N…" at bounding box center [602, 243] width 547 height 20
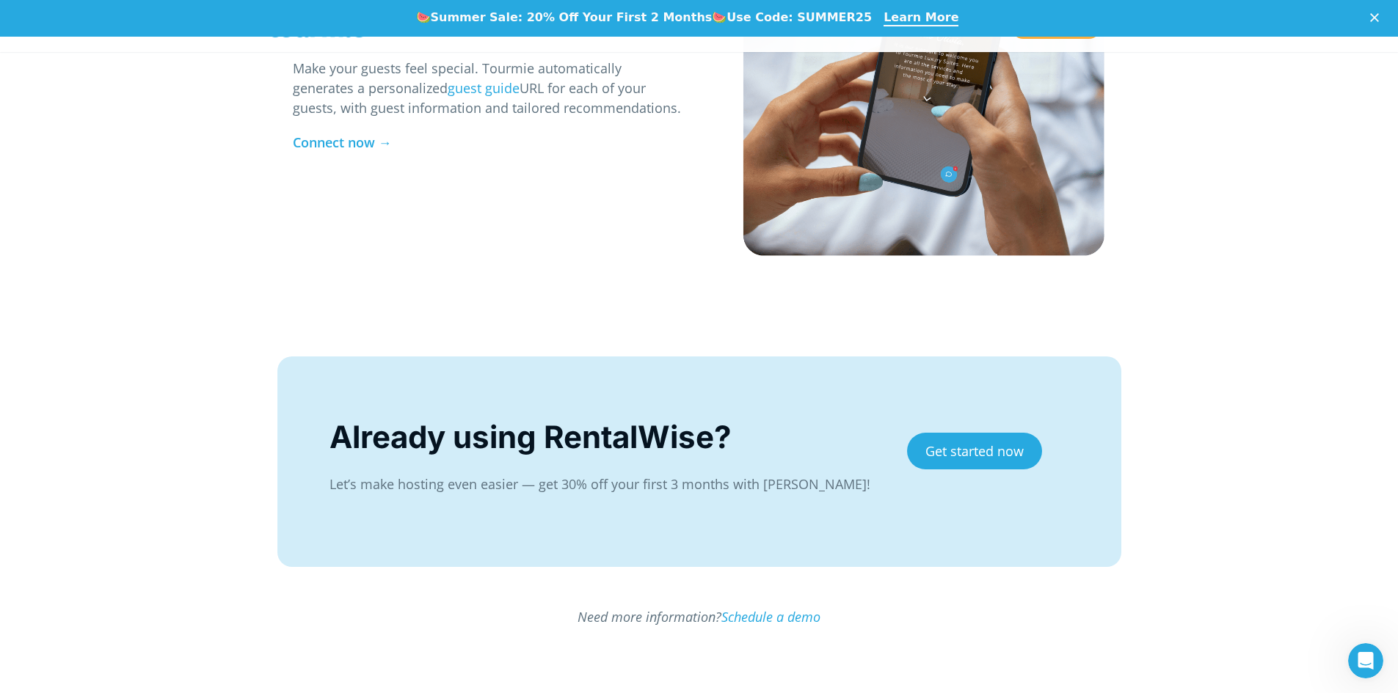
click at [612, 438] on div "Already using RentalWise?" at bounding box center [602, 437] width 547 height 44
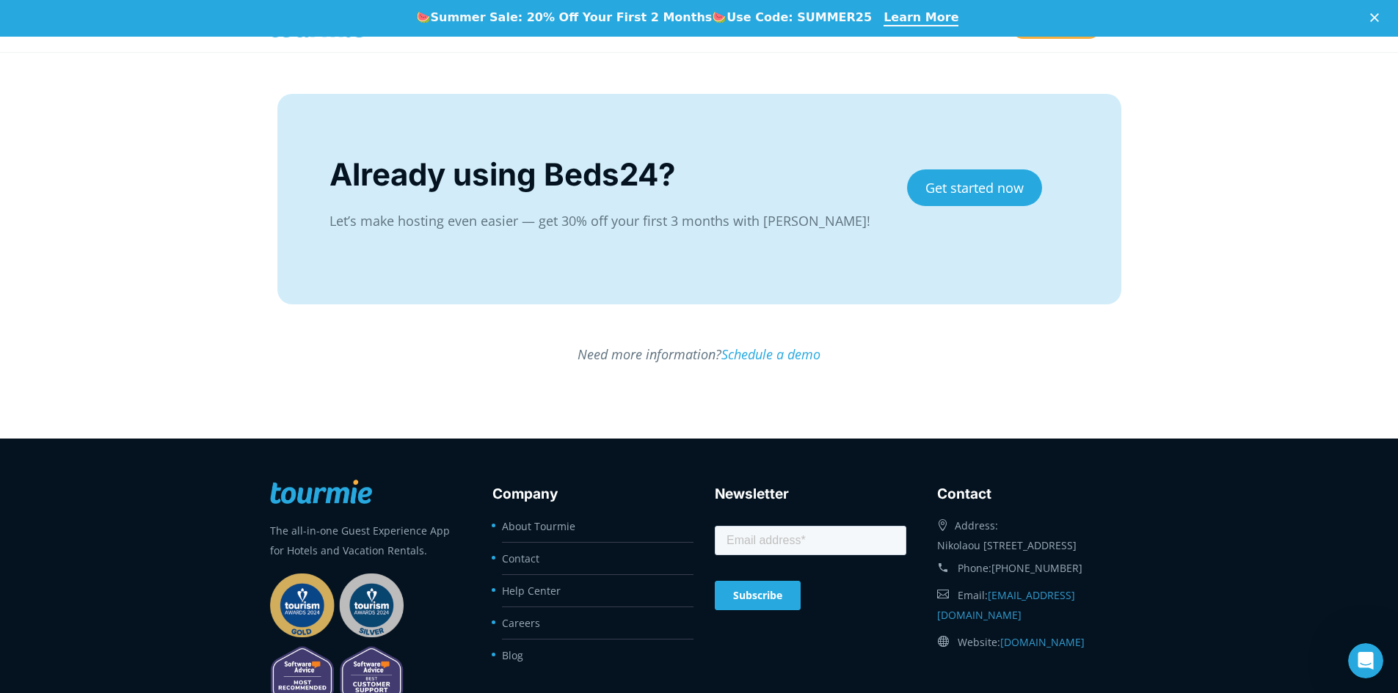
scroll to position [2704, 0]
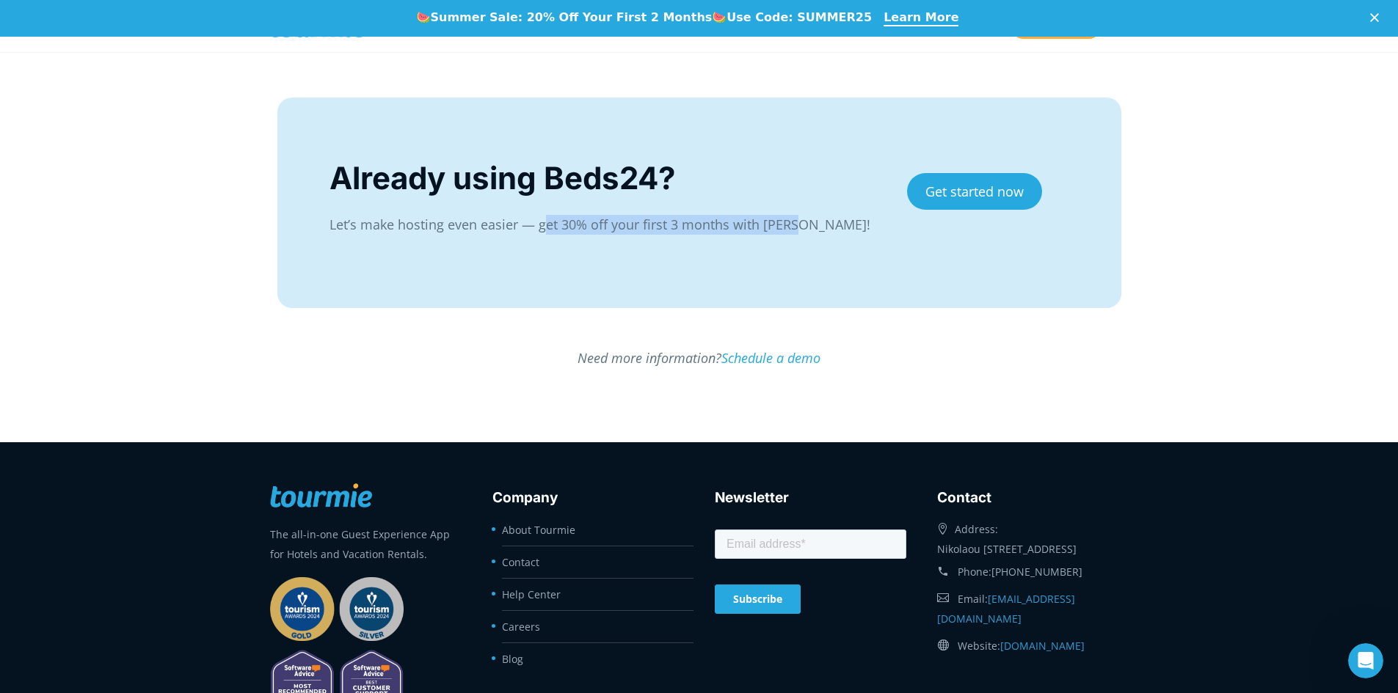
drag, startPoint x: 547, startPoint y: 221, endPoint x: 799, endPoint y: 222, distance: 252.4
click at [797, 222] on p "Let’s make hosting even easier — get 30% off your first 3 months with [PERSON_N…" at bounding box center [602, 225] width 547 height 20
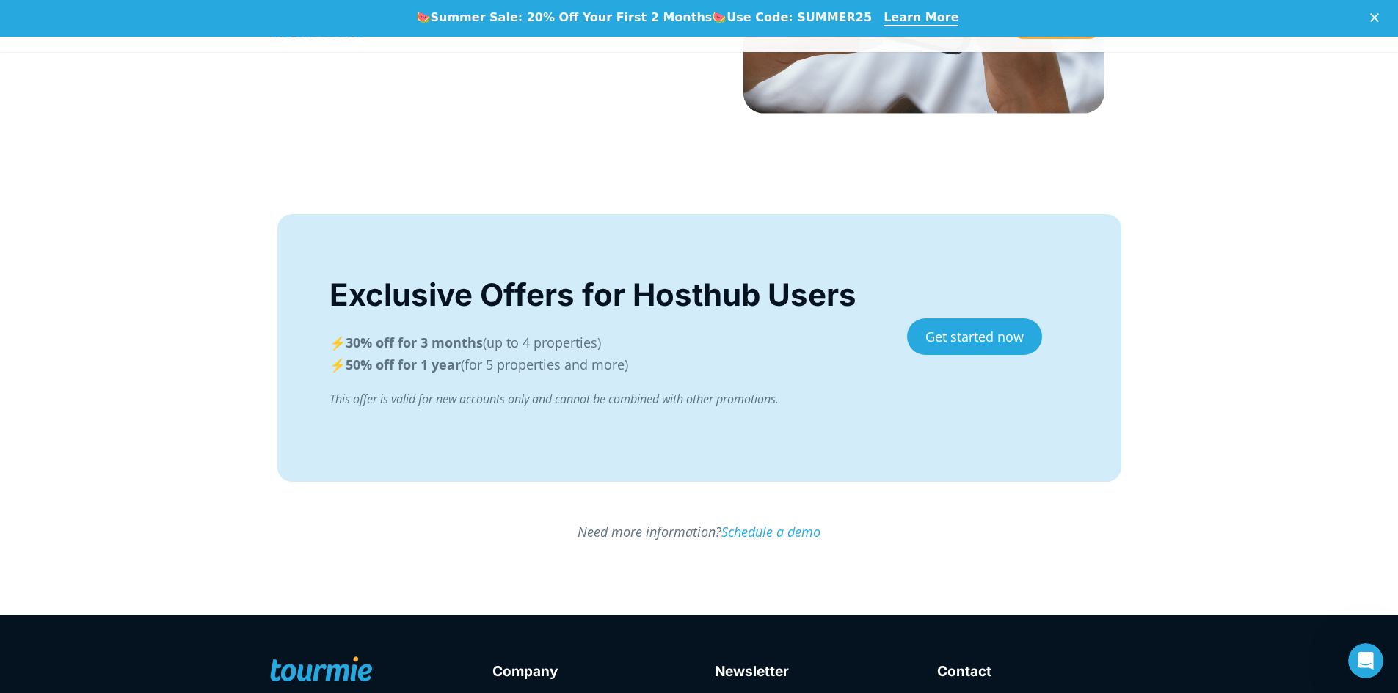
scroll to position [2709, 0]
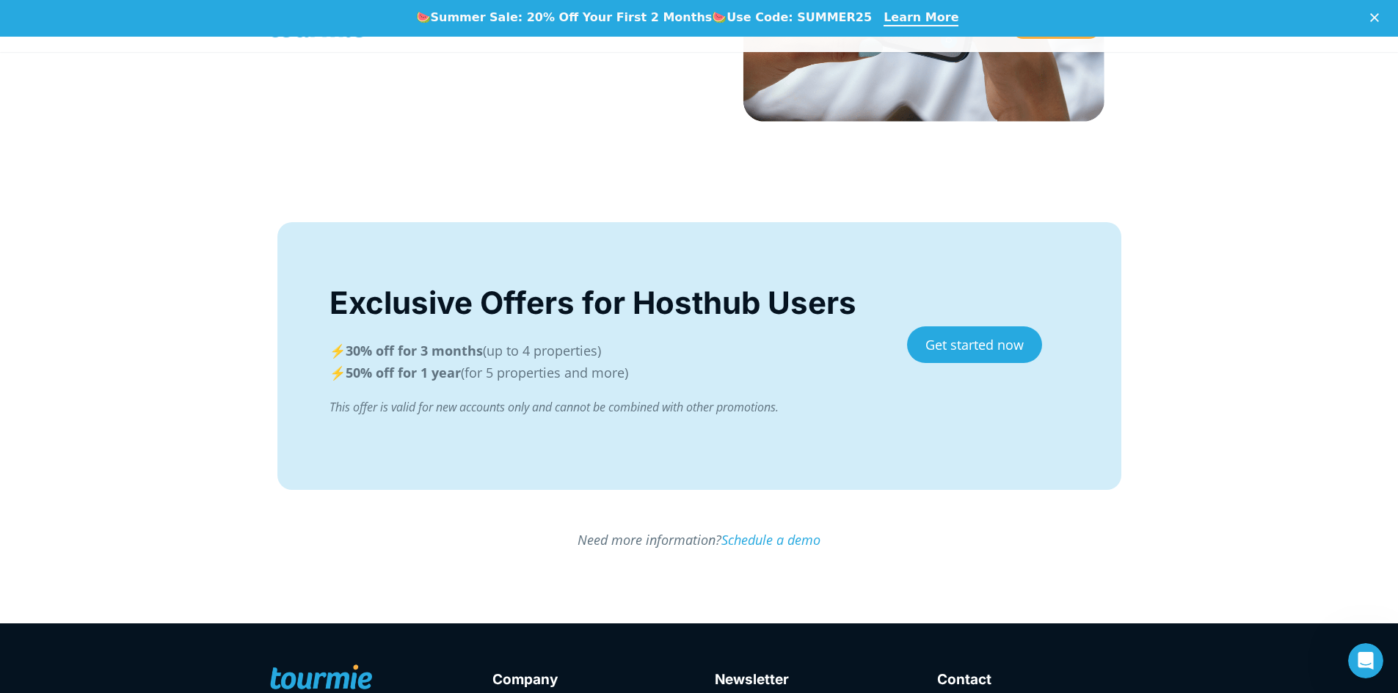
drag, startPoint x: 350, startPoint y: 353, endPoint x: 629, endPoint y: 344, distance: 279.6
click at [622, 344] on p "⚡️ 30% off for 3 months (up to 4 properties) ⚡️ 50% off for 1 year (for 5 prope…" at bounding box center [602, 362] width 547 height 44
click at [738, 359] on p "⚡️ 30% off for 3 months (up to 4 properties) ⚡️ 50% off for 1 year (for 5 prope…" at bounding box center [602, 362] width 547 height 44
drag, startPoint x: 362, startPoint y: 376, endPoint x: 474, endPoint y: 370, distance: 112.4
click at [469, 371] on p "⚡️ 30% off for 3 months (up to 4 properties) ⚡️ 50% off for 1 year (for 5 prope…" at bounding box center [602, 362] width 547 height 44
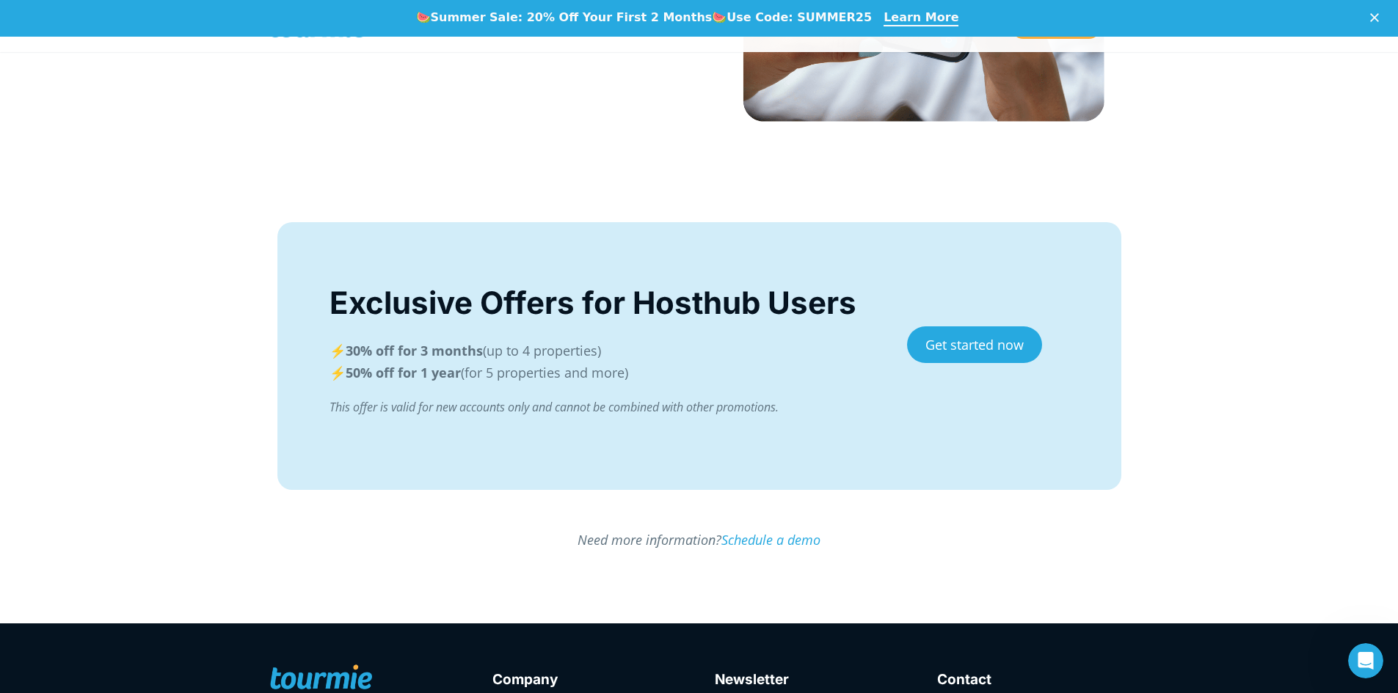
click at [700, 373] on p "⚡️ 30% off for 3 months (up to 4 properties) ⚡️ 50% off for 1 year (for 5 prope…" at bounding box center [602, 362] width 547 height 44
drag, startPoint x: 318, startPoint y: 379, endPoint x: 679, endPoint y: 378, distance: 361.7
click at [679, 378] on div "Exclusive Offers for Hosthub Users ⚡️ 30% off for 3 months (up to 4 properties)…" at bounding box center [699, 356] width 844 height 268
click at [722, 371] on p "⚡️ 30% off for 3 months (up to 4 properties) ⚡️ 50% off for 1 year (for 5 prope…" at bounding box center [602, 362] width 547 height 44
drag, startPoint x: 367, startPoint y: 352, endPoint x: 497, endPoint y: 344, distance: 130.1
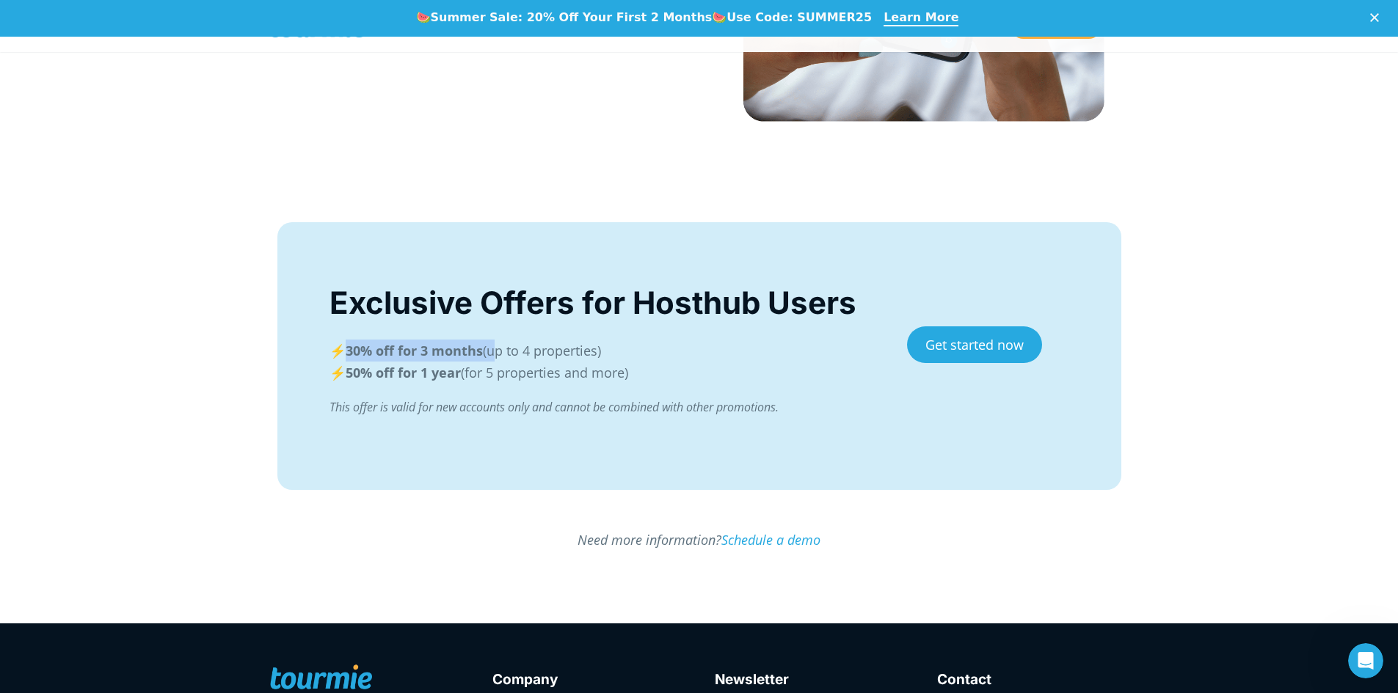
click at [497, 344] on p "⚡️ 30% off for 3 months (up to 4 properties) ⚡️ 50% off for 1 year (for 5 prope…" at bounding box center [602, 362] width 547 height 44
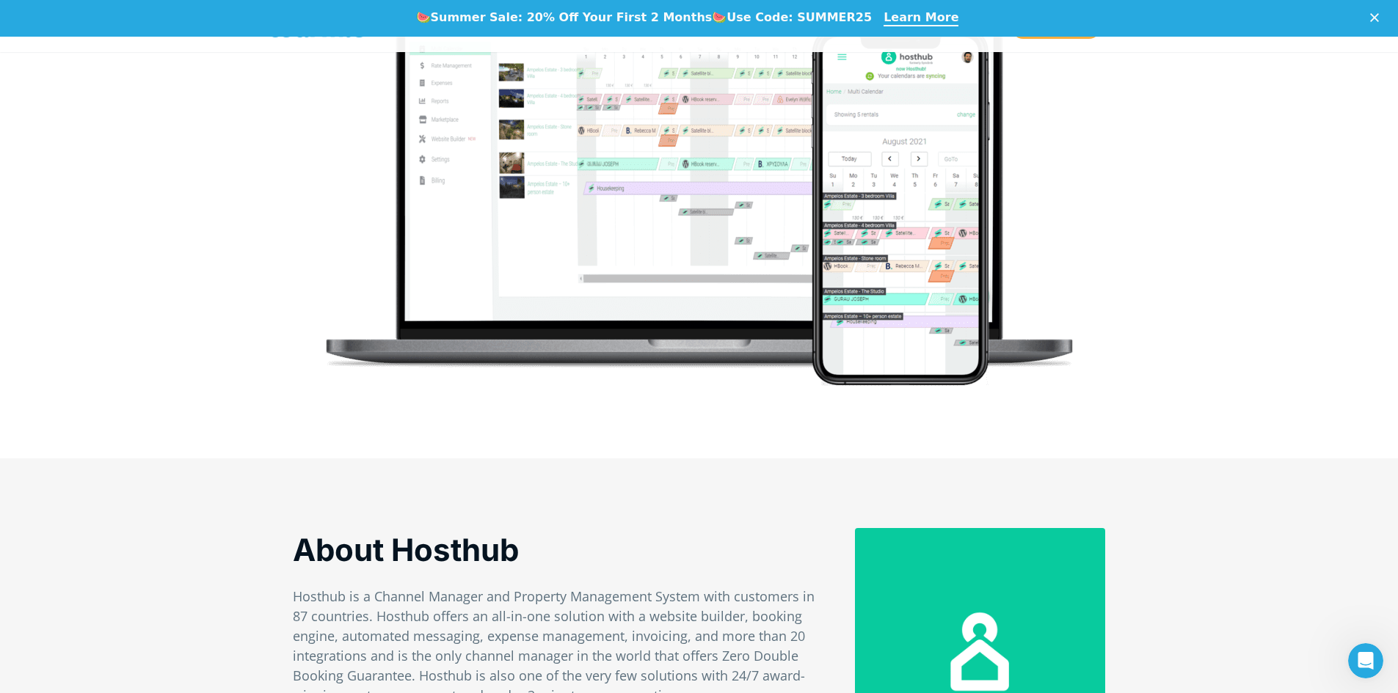
scroll to position [0, 0]
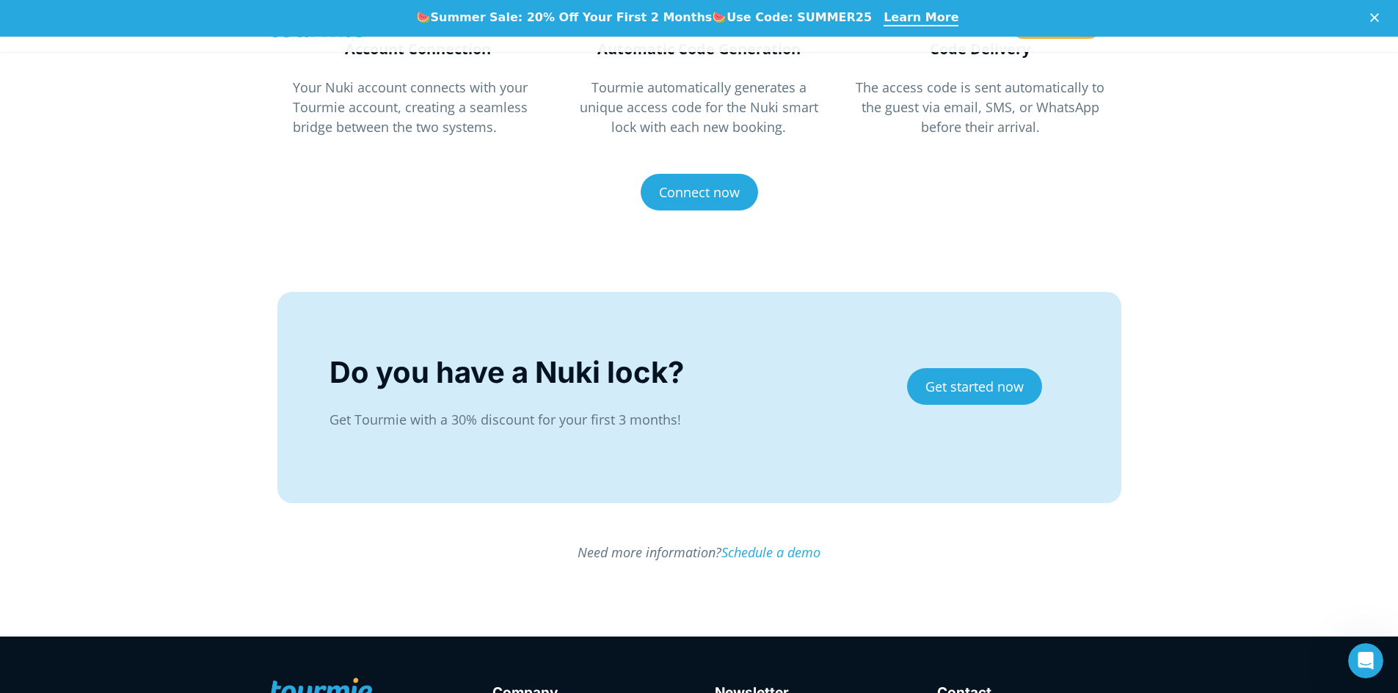
scroll to position [1364, 0]
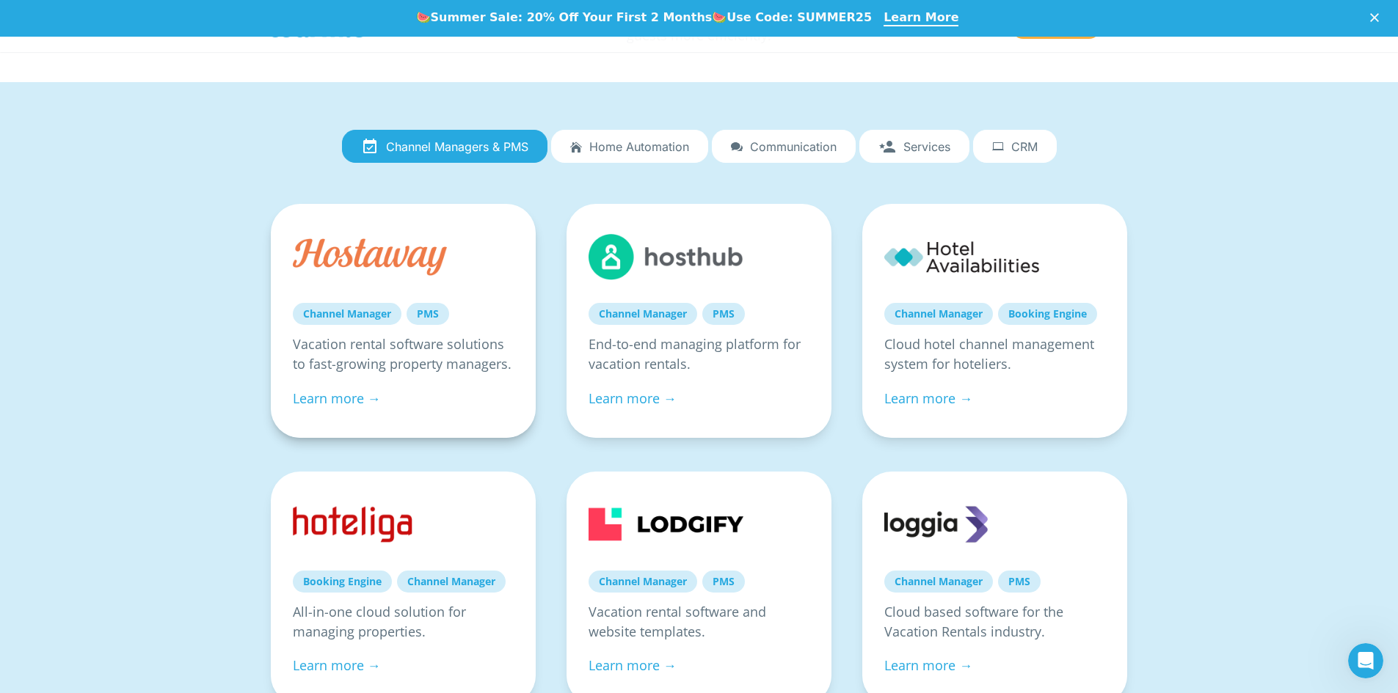
scroll to position [153, 0]
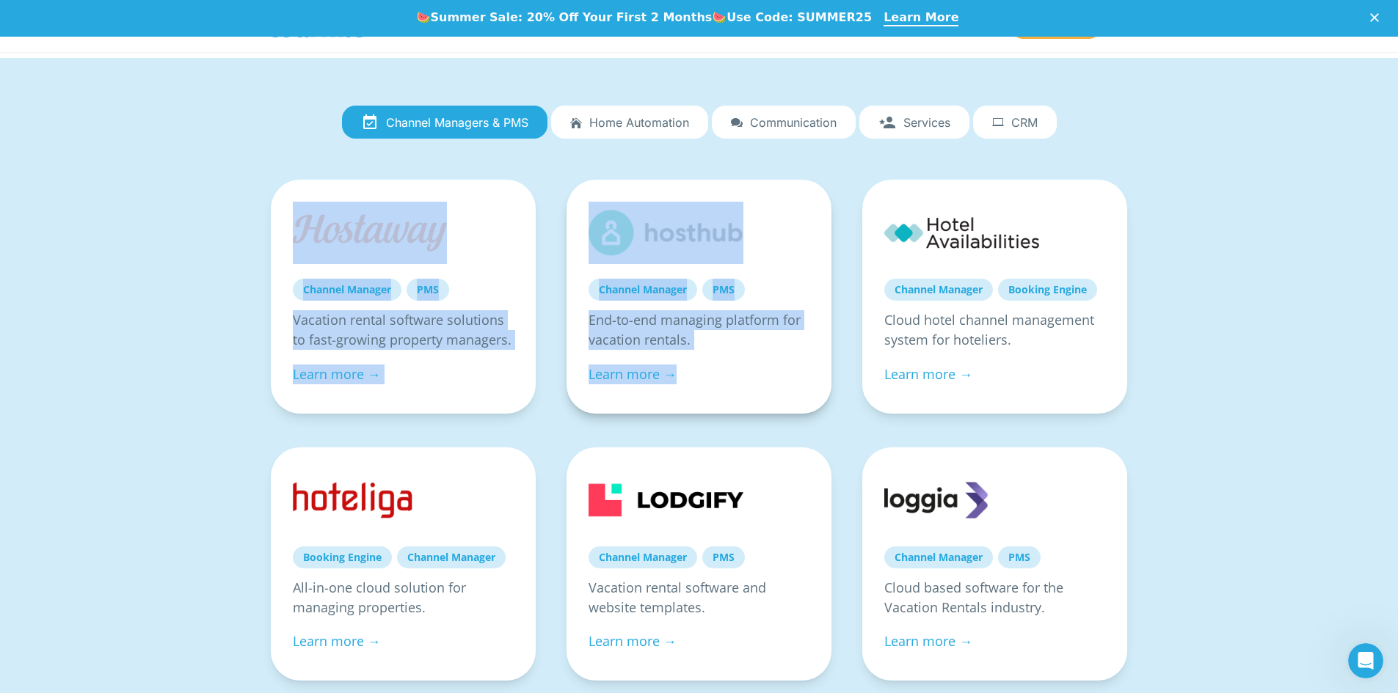
drag, startPoint x: 256, startPoint y: 180, endPoint x: 814, endPoint y: 380, distance: 592.2
click at [811, 380] on div "Channel Manager PMS Vacation rental software solutions to fast-growing property…" at bounding box center [699, 306] width 888 height 253
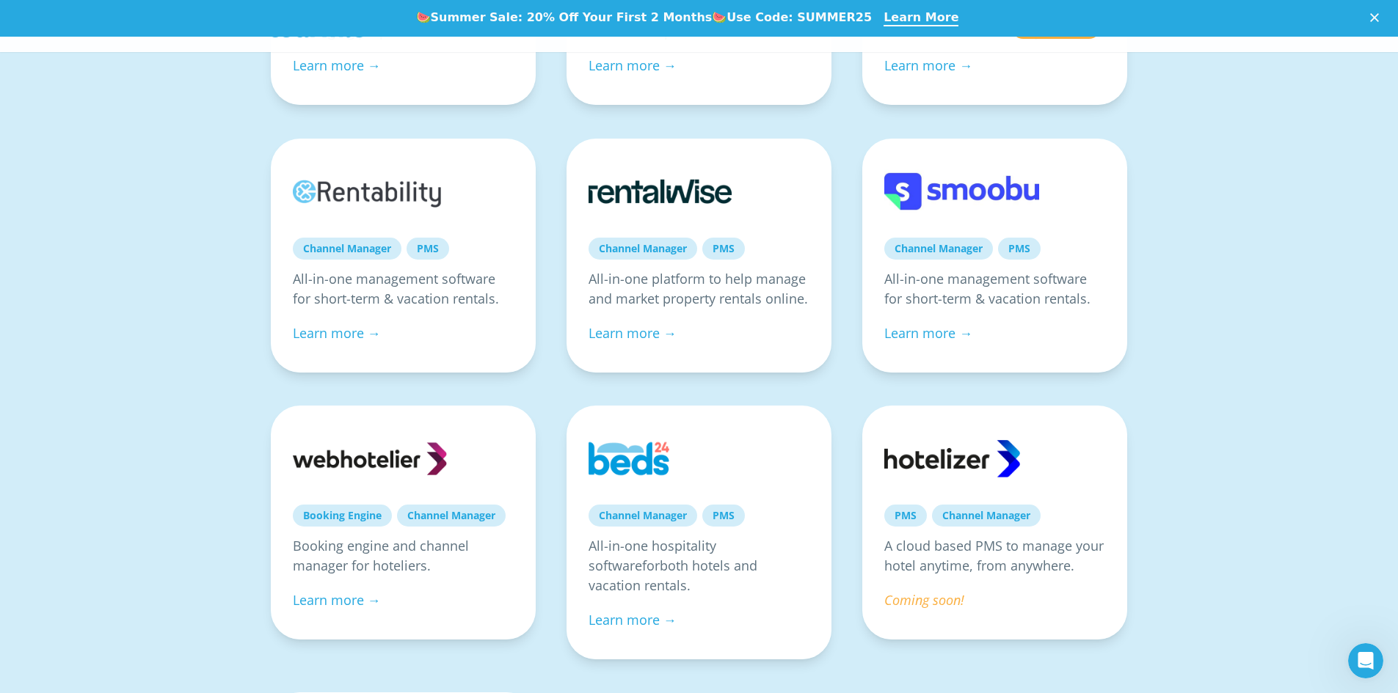
scroll to position [731, 0]
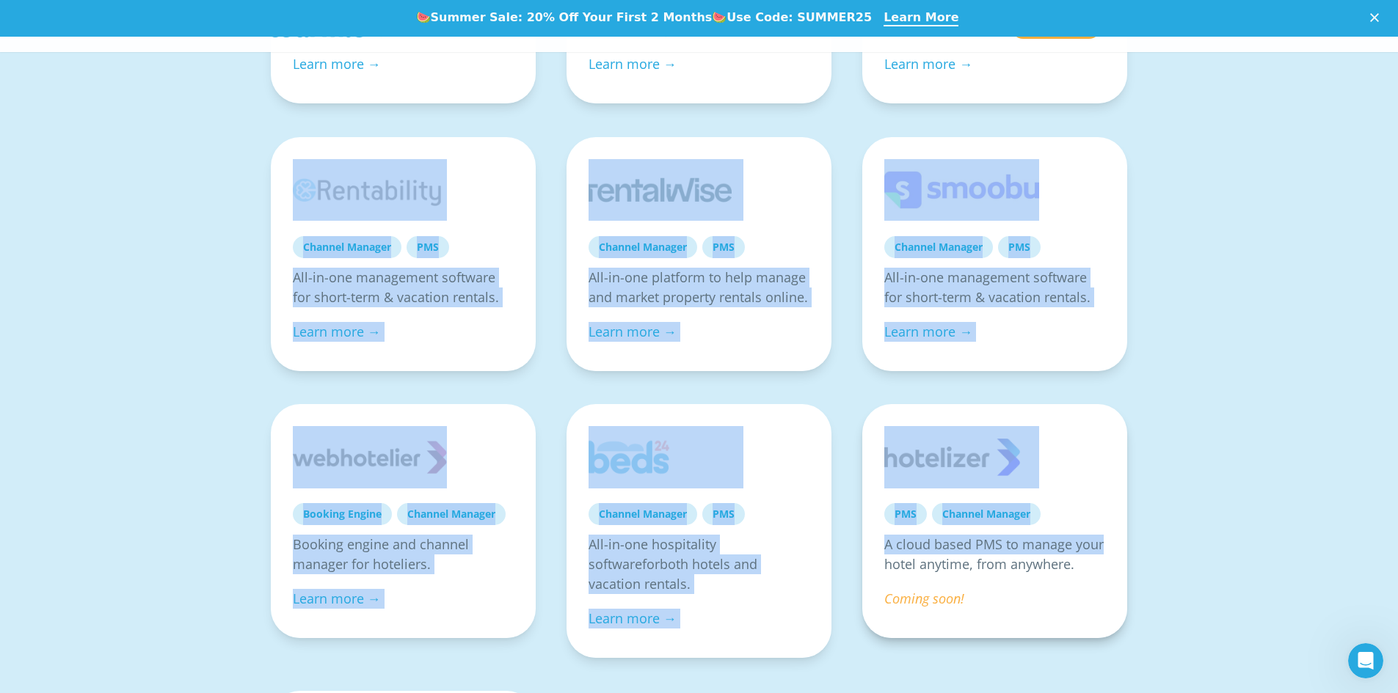
drag, startPoint x: 313, startPoint y: 149, endPoint x: 1111, endPoint y: 555, distance: 895.7
click at [1111, 555] on div "Channel Manager PMS Vacation rental software solutions to fast-growing property…" at bounding box center [699, 283] width 858 height 1436
click at [1275, 472] on div "Channel Managers & PMS Home automation Communication Services CRM Channel Manag…" at bounding box center [699, 260] width 1398 height 1559
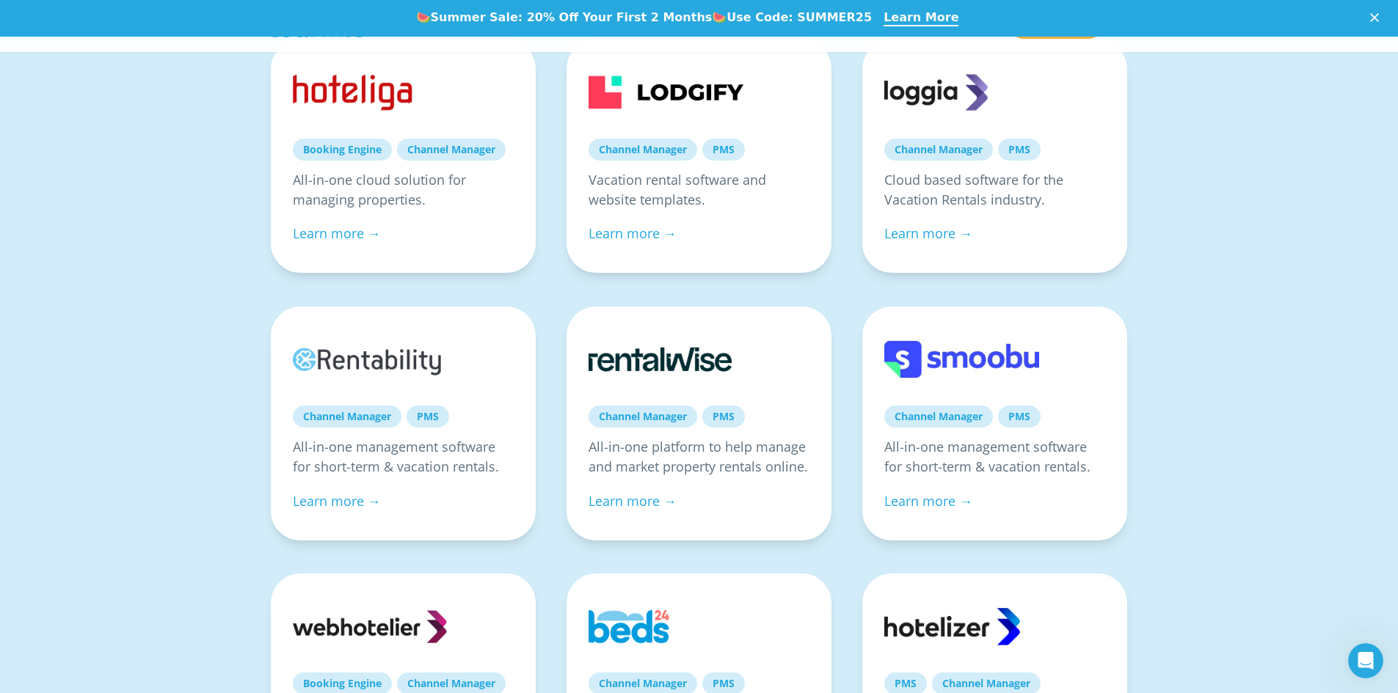
scroll to position [0, 0]
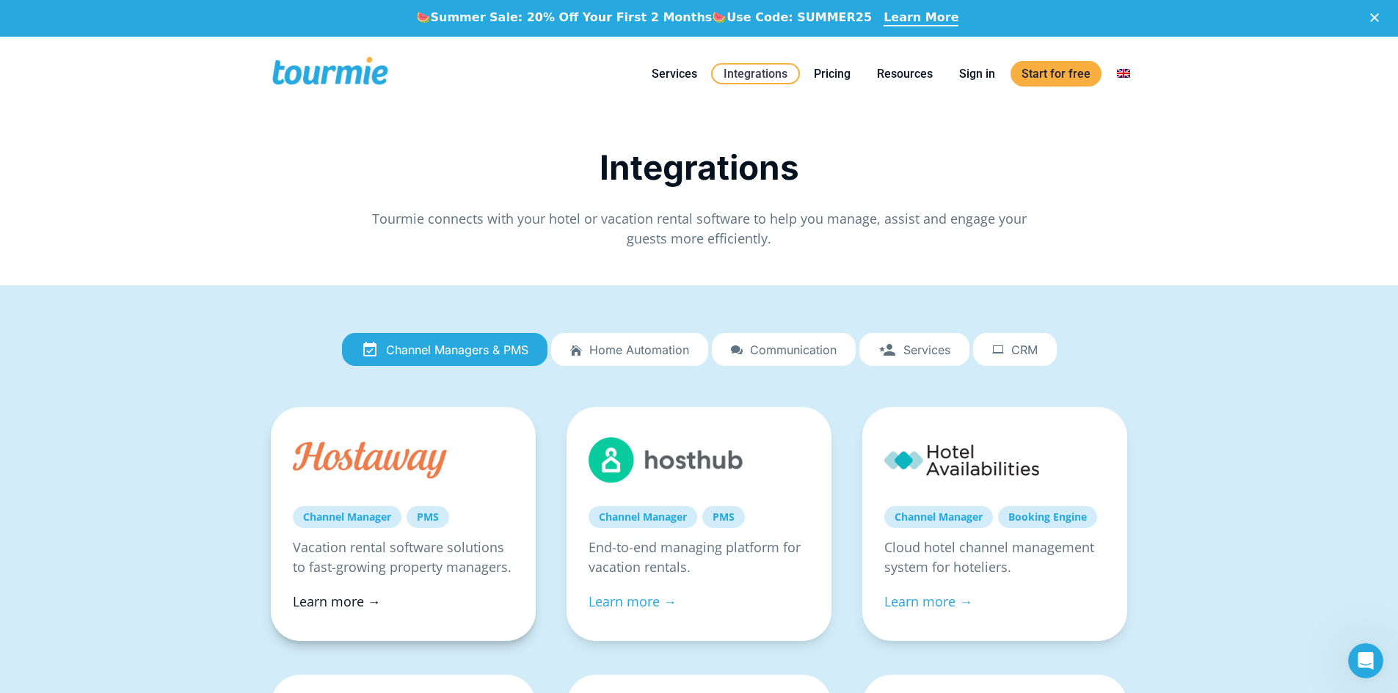
click at [338, 598] on link "Learn more →" at bounding box center [337, 602] width 88 height 18
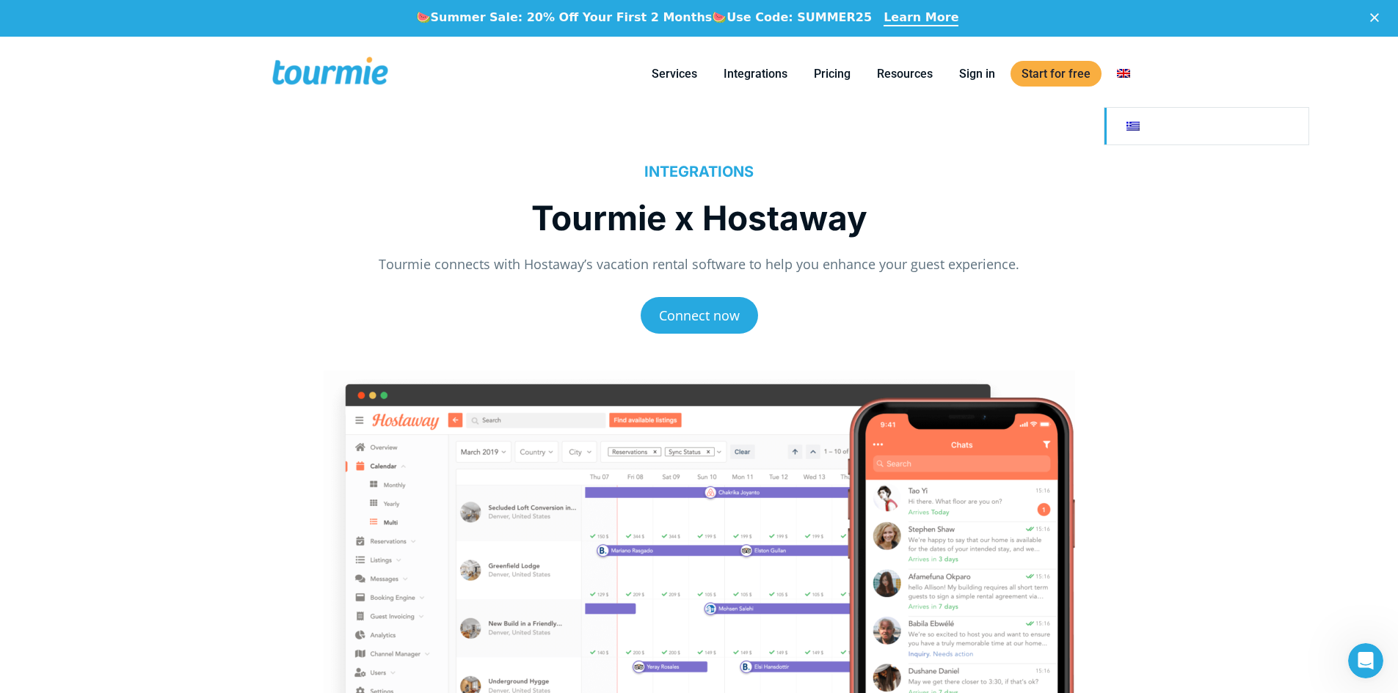
click at [1131, 128] on link at bounding box center [1206, 126] width 204 height 37
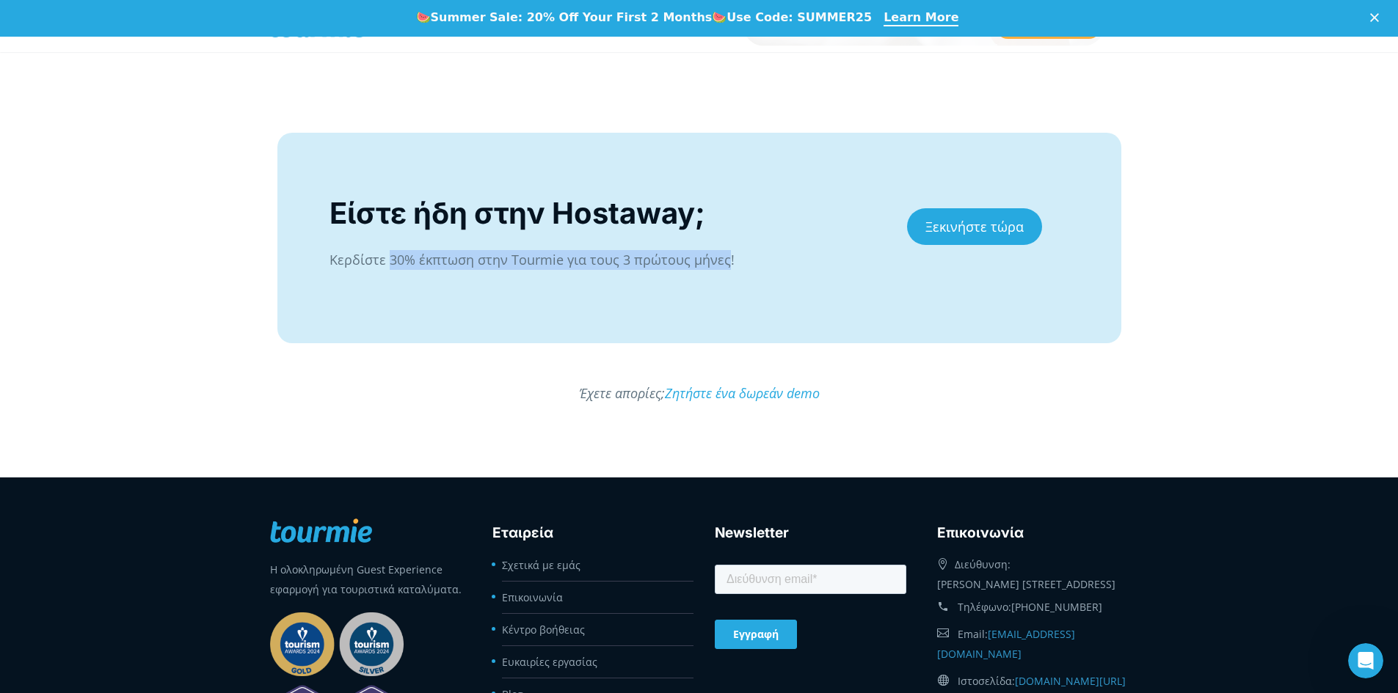
drag, startPoint x: 388, startPoint y: 258, endPoint x: 723, endPoint y: 260, distance: 334.5
click at [723, 260] on p "Κερδίστε 30% έκπτωση στην Tourmie για τους 3 πρώτους μήνες!" at bounding box center [602, 260] width 547 height 20
copy p "30% έκπτωση στην Tourmie για τους 3 πρώτους μήνες"
